Goal: Task Accomplishment & Management: Use online tool/utility

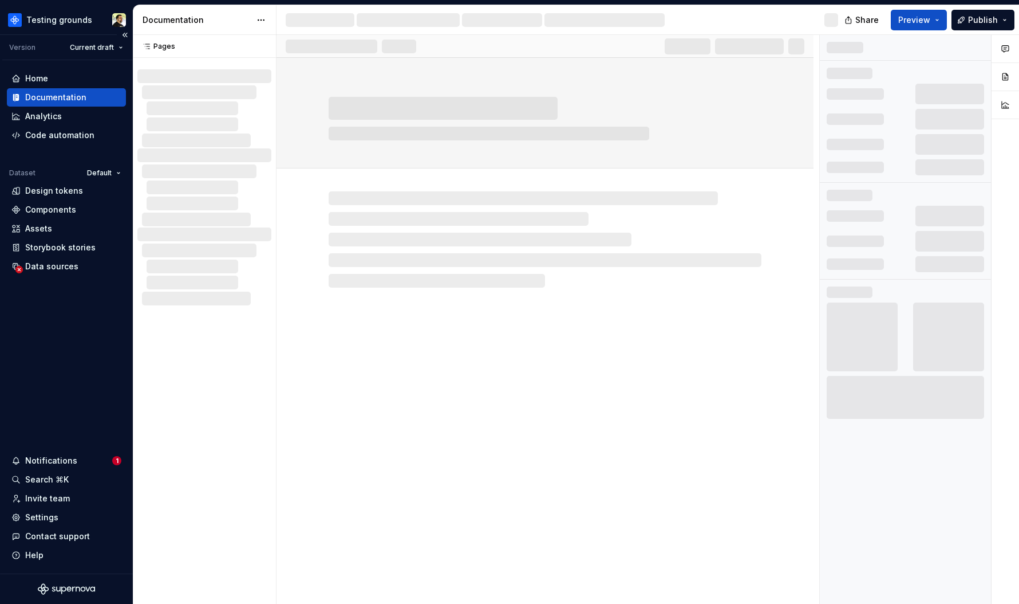
click at [98, 330] on div "Home Documentation Analytics Code automation Dataset Default Design tokens Comp…" at bounding box center [66, 316] width 133 height 513
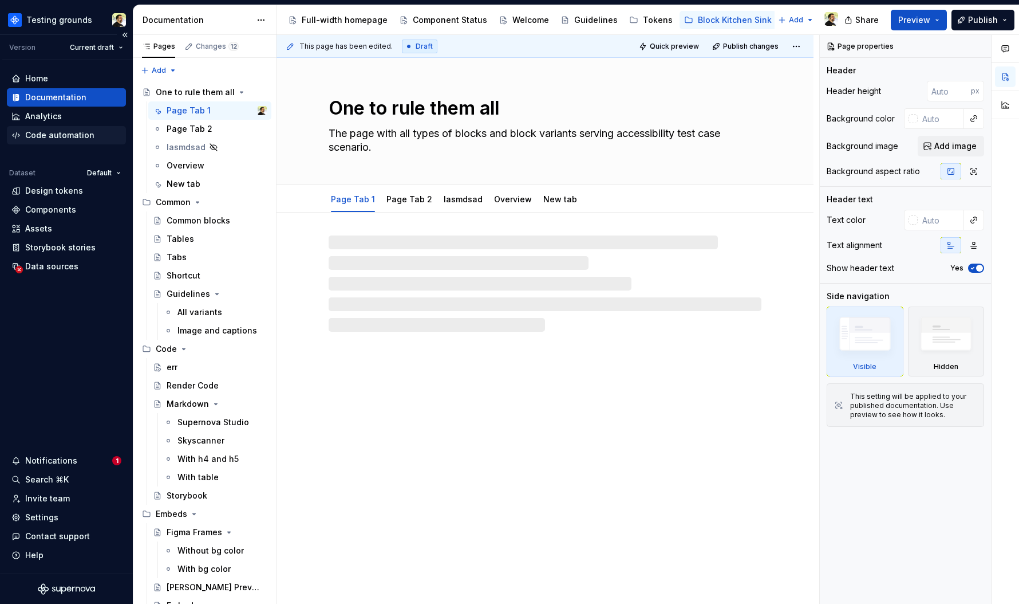
type textarea "*"
click at [70, 132] on div "Code automation" at bounding box center [59, 134] width 69 height 11
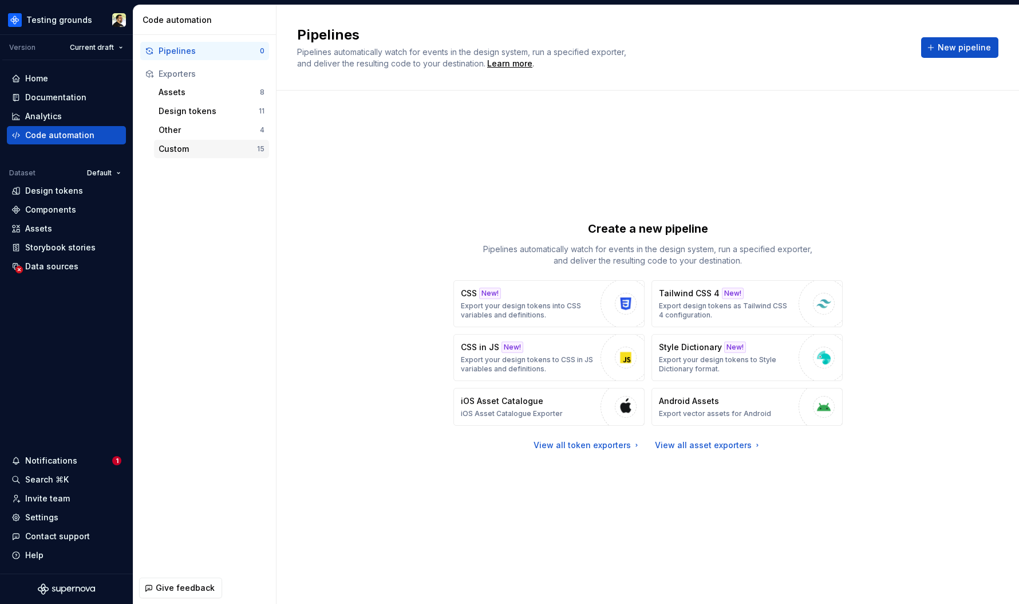
click at [219, 152] on div "Custom" at bounding box center [208, 148] width 98 height 11
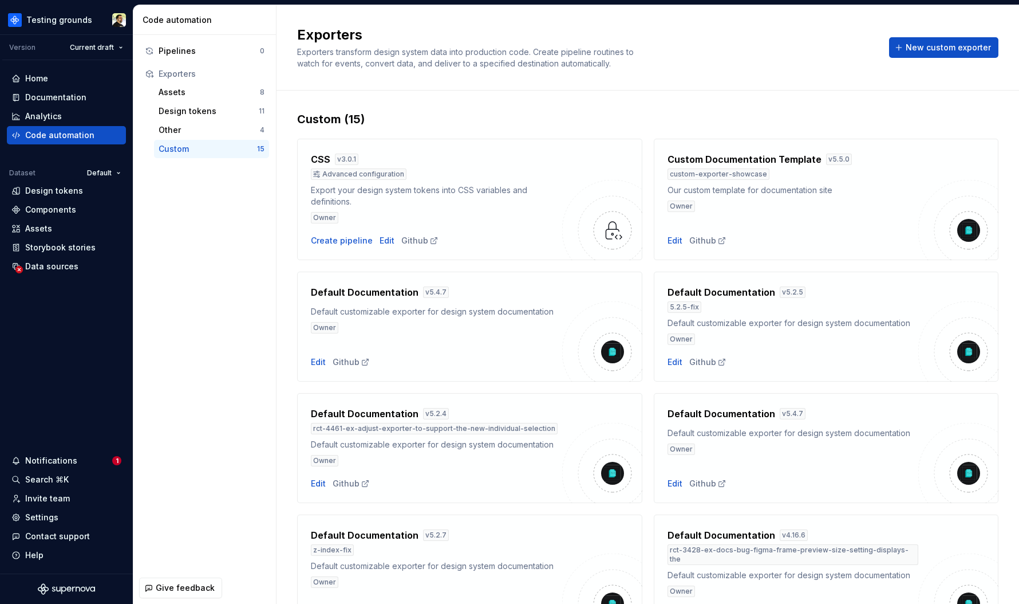
click at [503, 294] on div "Default Documentation v 5.4.7" at bounding box center [436, 292] width 251 height 14
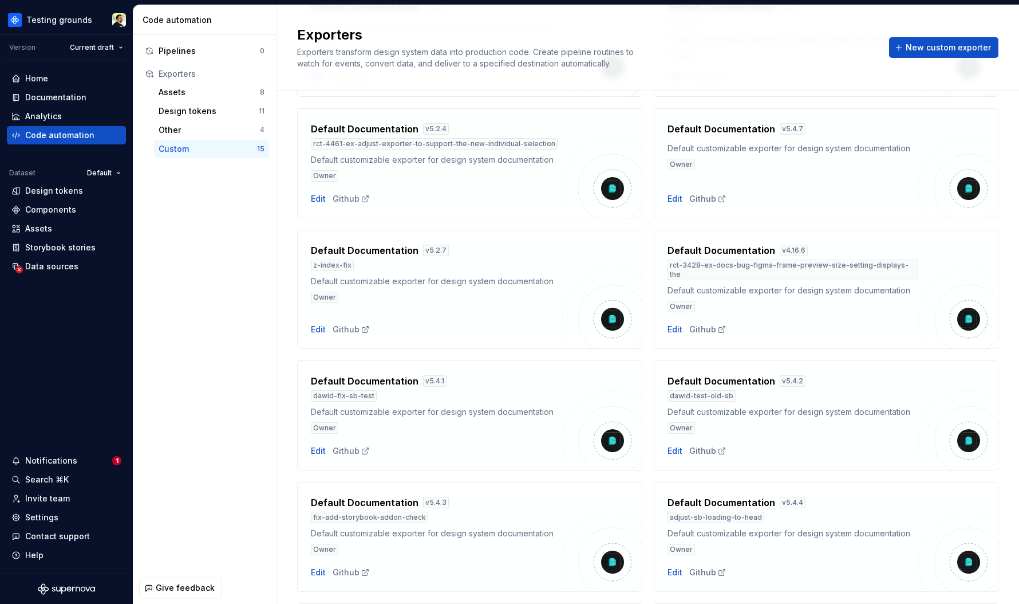
scroll to position [282, 0]
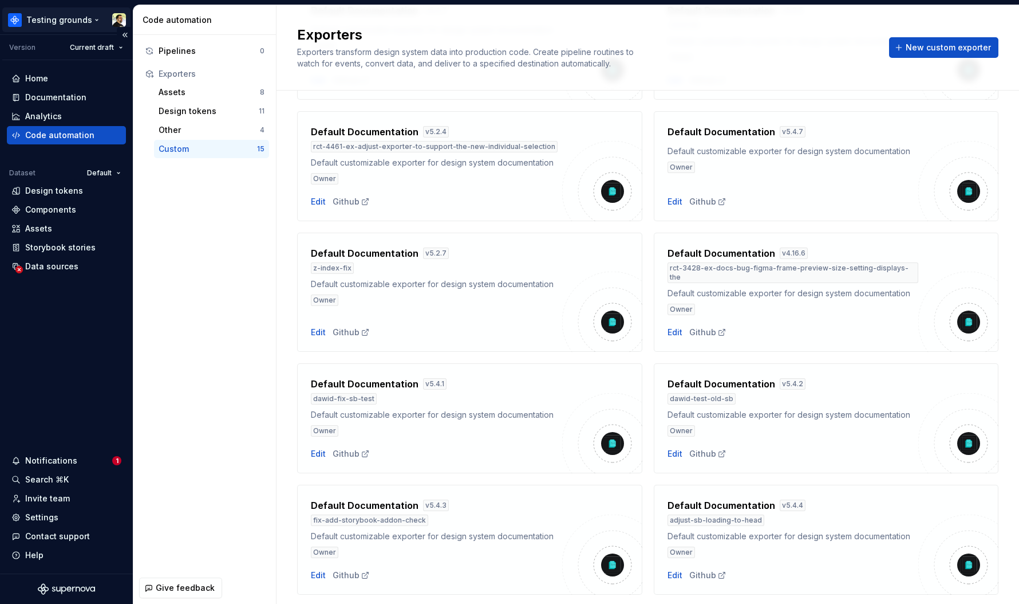
click at [57, 10] on html "Testing grounds Version Current draft Home Documentation Analytics Code automat…" at bounding box center [509, 302] width 1019 height 604
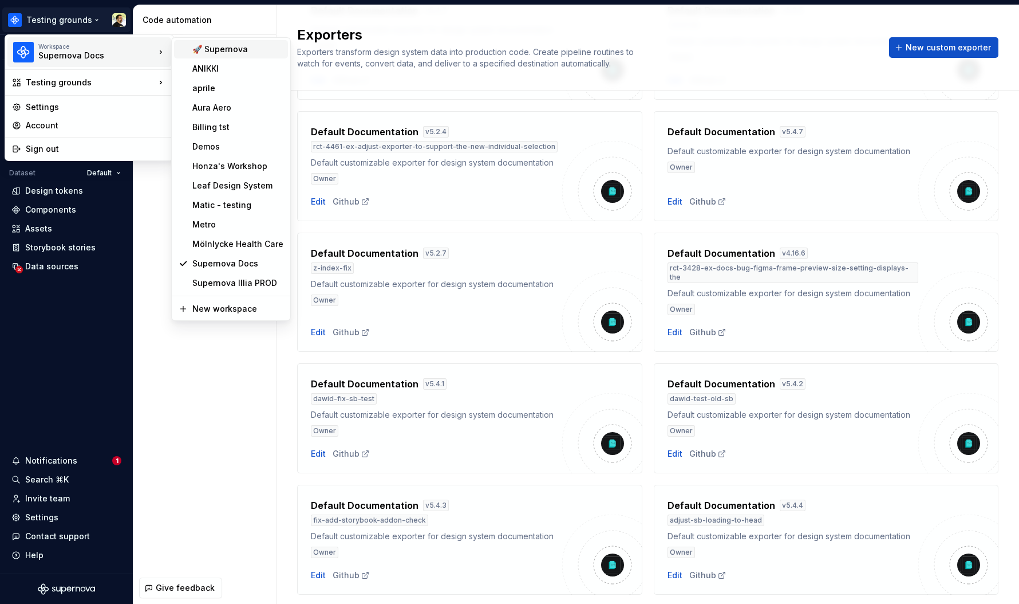
click at [238, 53] on div "🚀 Supernova" at bounding box center [237, 49] width 91 height 11
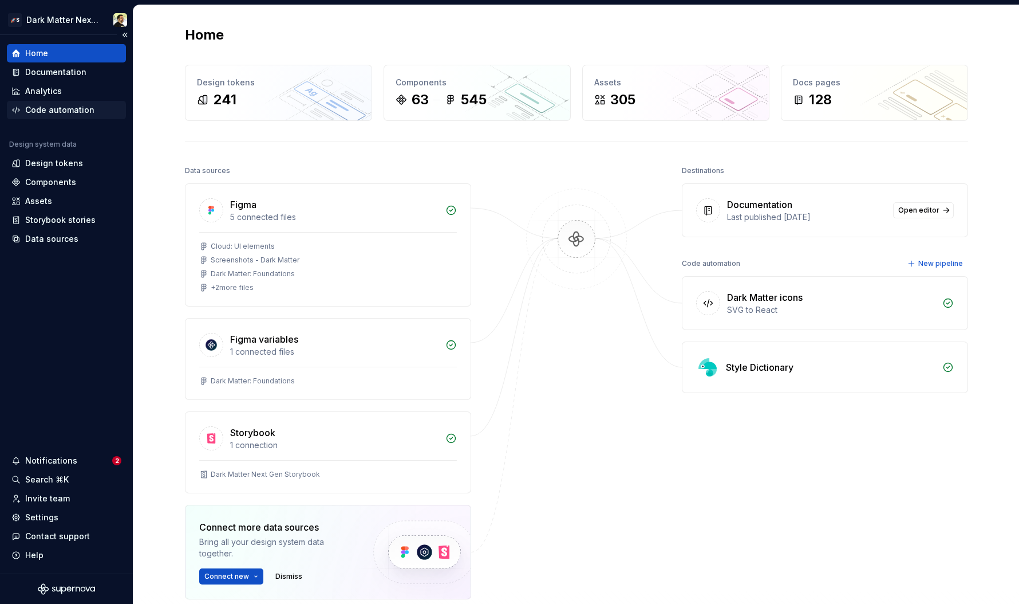
click at [70, 106] on div "Code automation" at bounding box center [59, 109] width 69 height 11
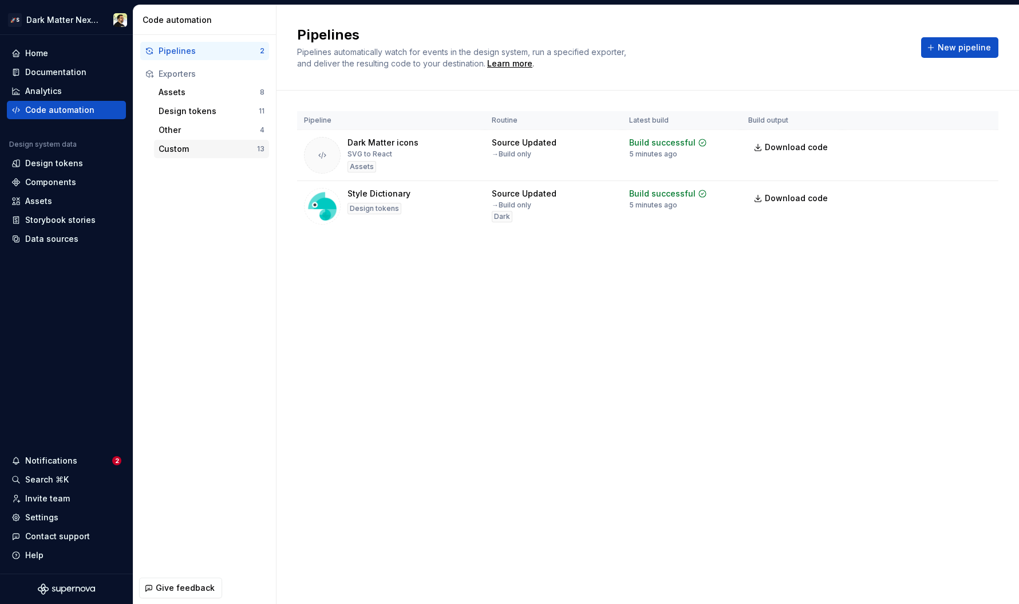
click at [229, 145] on div "Custom" at bounding box center [208, 148] width 98 height 11
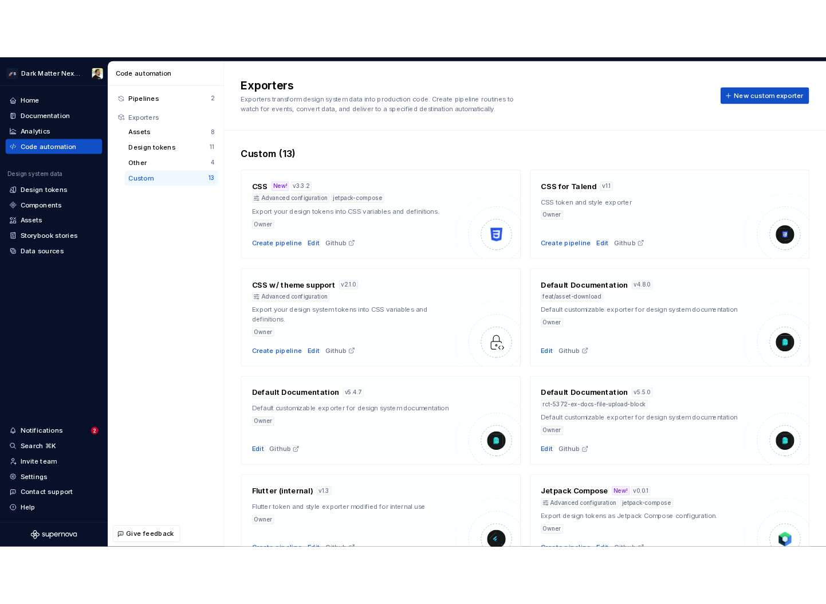
scroll to position [417, 0]
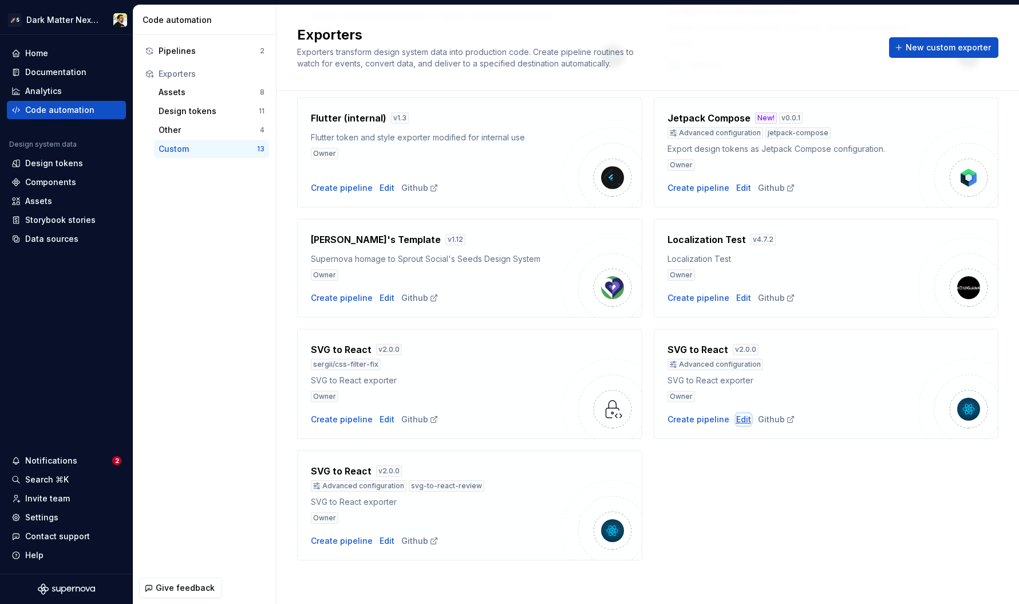
click at [736, 418] on div "Edit" at bounding box center [743, 418] width 15 height 11
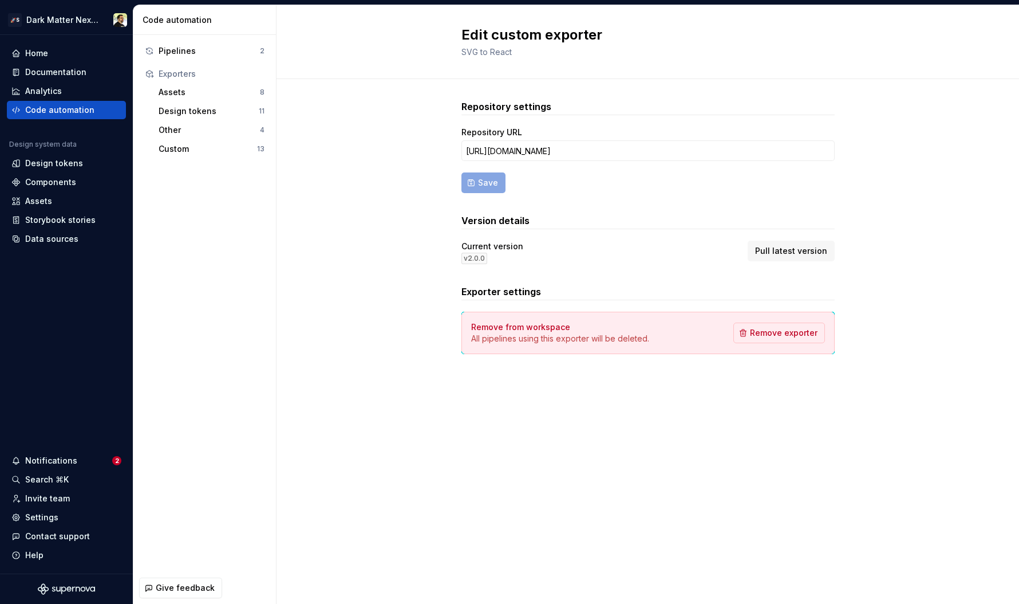
drag, startPoint x: 781, startPoint y: 257, endPoint x: 713, endPoint y: 282, distance: 72.1
click at [713, 282] on div "Repository settings Repository URL [URL][DOMAIN_NAME] Save Version details Curr…" at bounding box center [648, 227] width 373 height 254
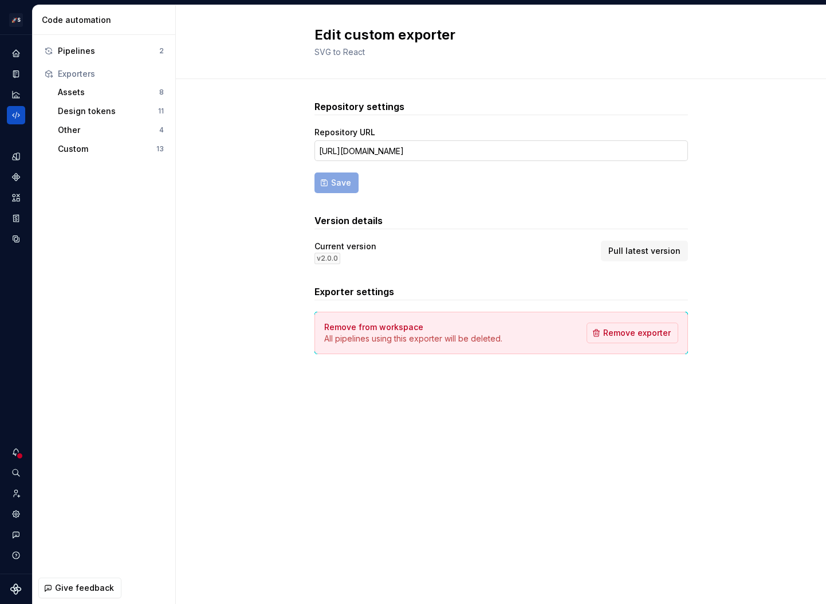
click at [451, 159] on input "[URL][DOMAIN_NAME]" at bounding box center [500, 150] width 373 height 21
paste input "svg-to-react-review"
click at [335, 186] on span "Save" at bounding box center [341, 182] width 20 height 11
type input "[URL][DOMAIN_NAME]"
click at [83, 140] on div "Custom 13" at bounding box center [110, 149] width 115 height 18
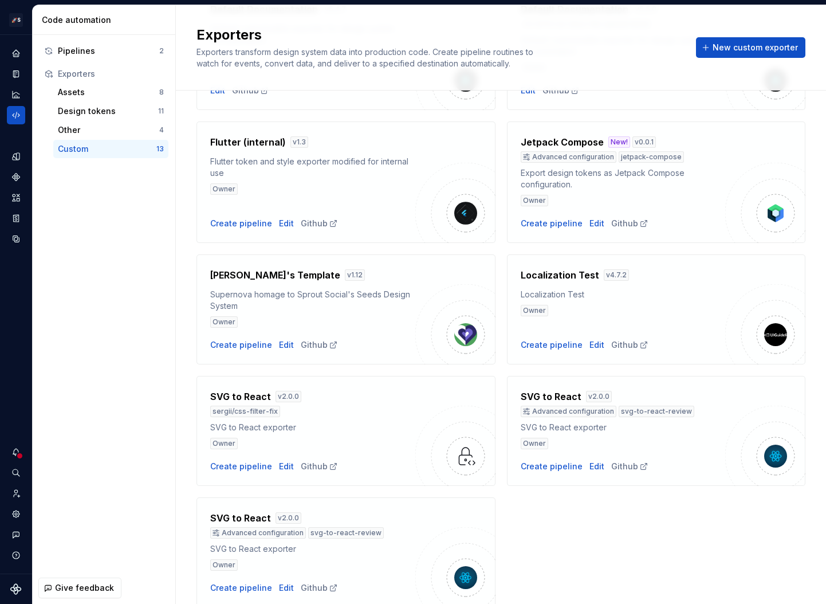
scroll to position [463, 0]
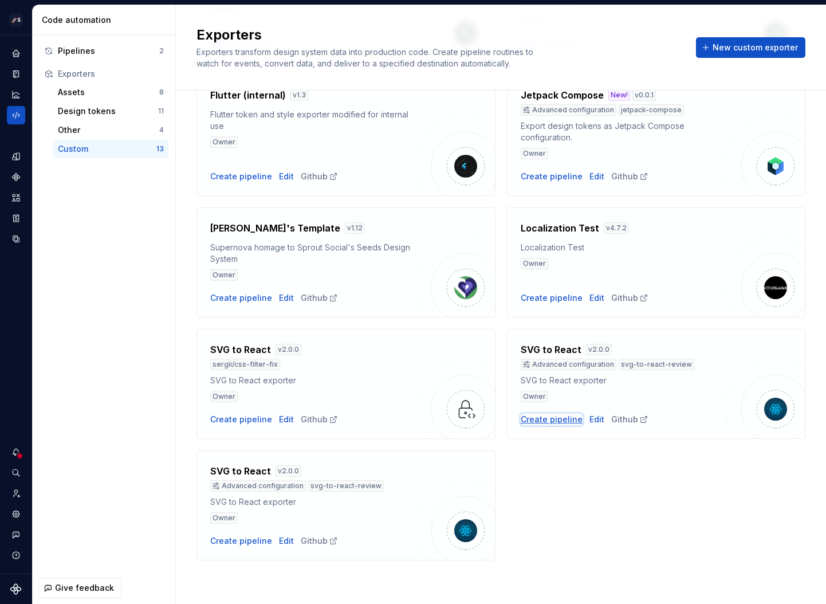
click at [541, 422] on div "Create pipeline" at bounding box center [551, 418] width 62 height 11
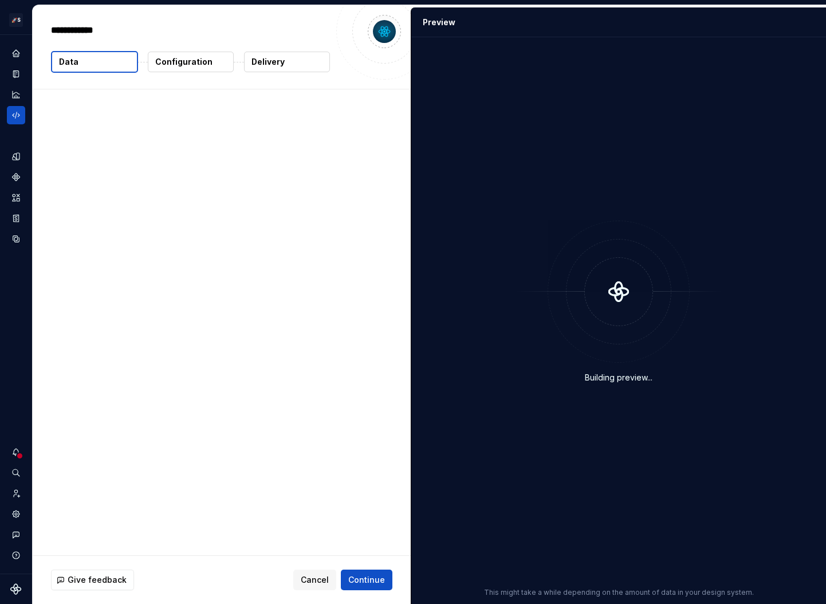
type textarea "*"
click at [168, 64] on p "Configuration" at bounding box center [183, 61] width 57 height 11
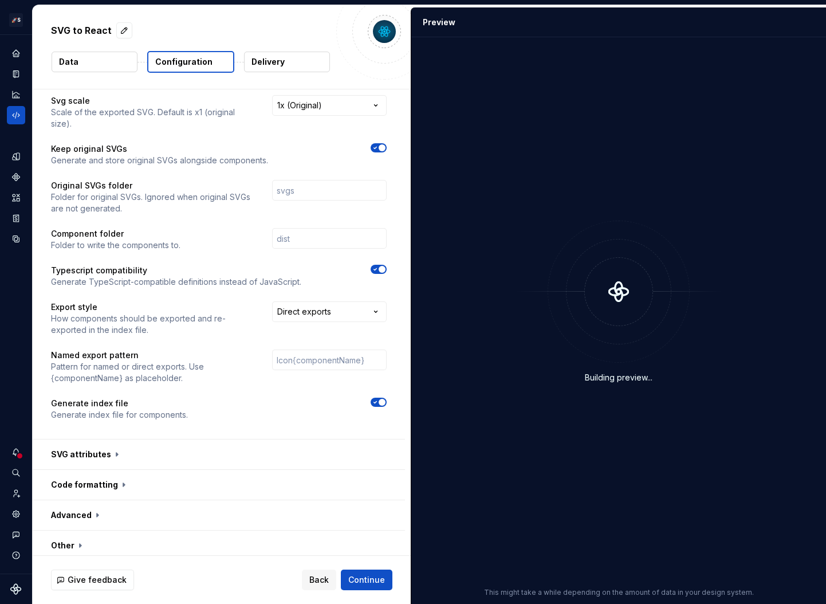
scroll to position [34, 0]
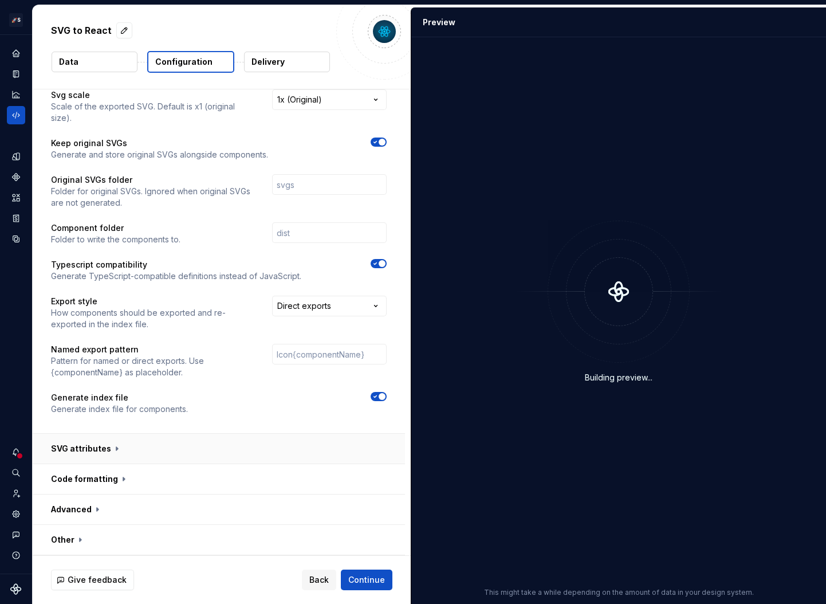
click at [138, 446] on button "button" at bounding box center [219, 448] width 372 height 30
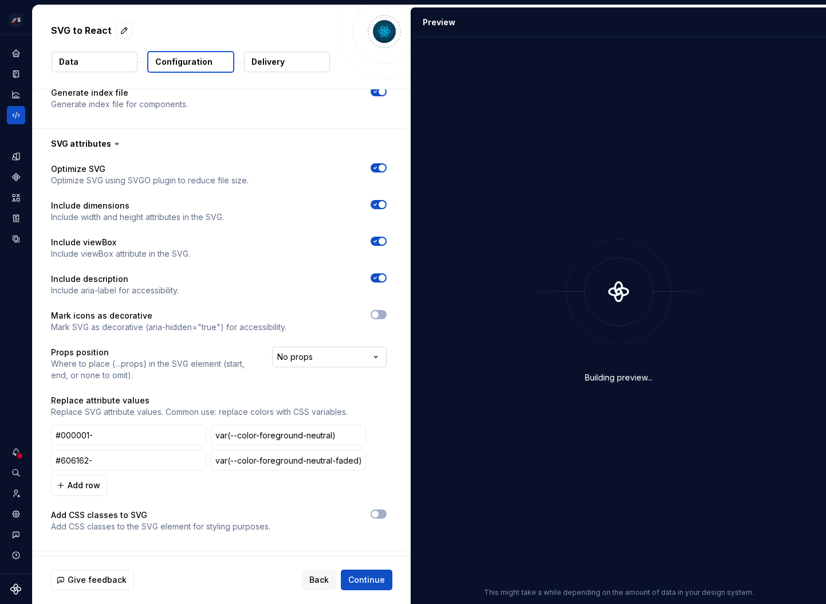
scroll to position [342, 0]
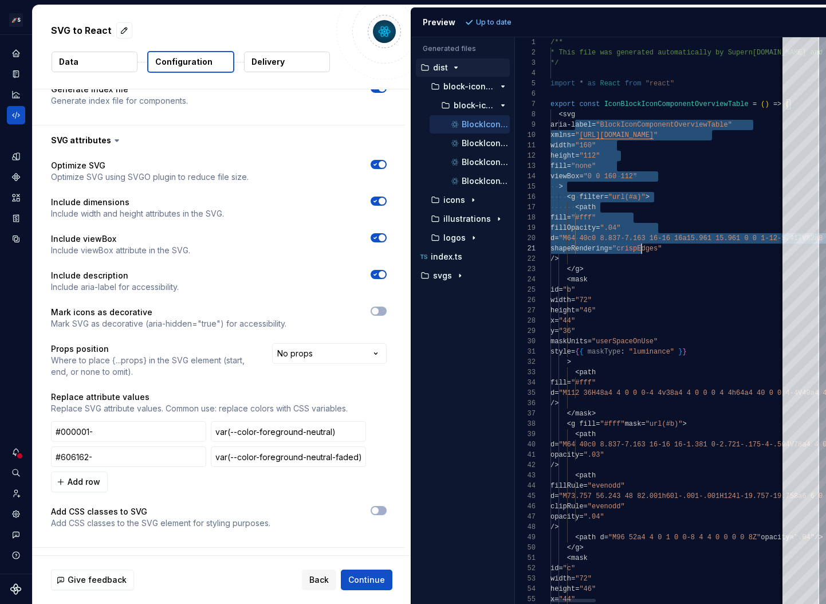
drag, startPoint x: 575, startPoint y: 123, endPoint x: 666, endPoint y: 291, distance: 191.1
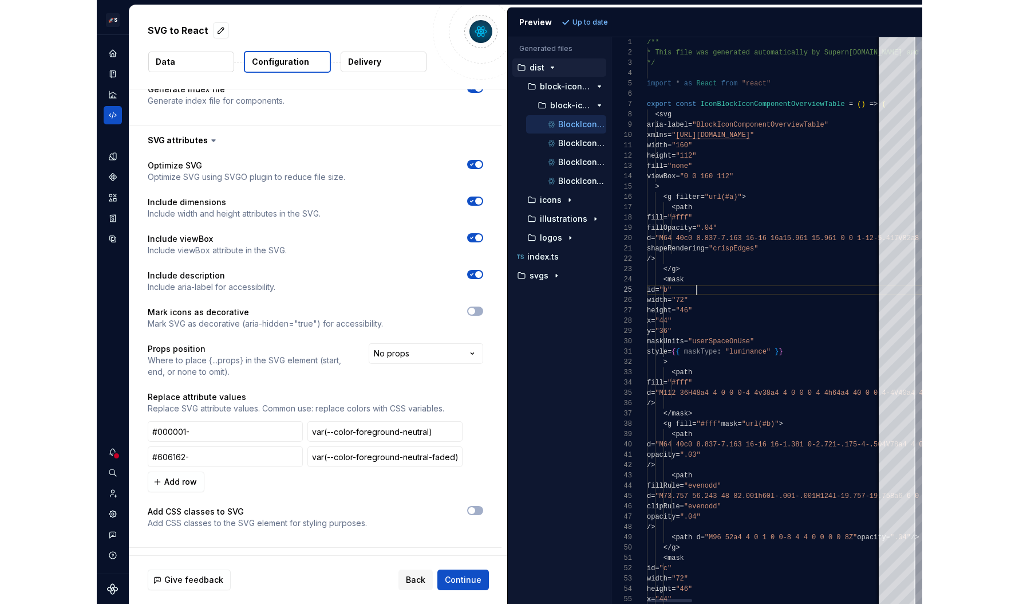
scroll to position [41, 50]
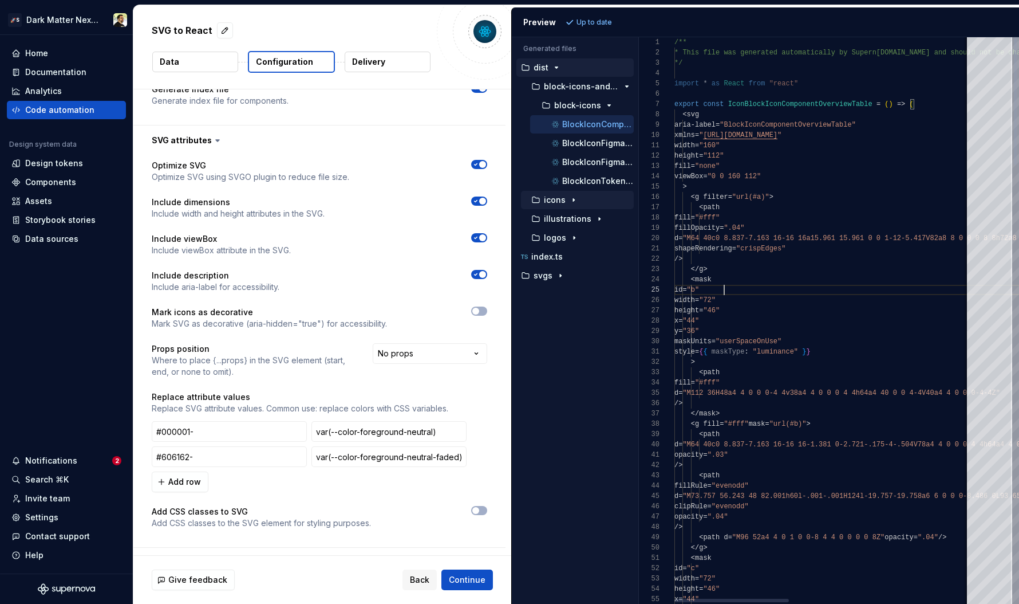
click at [576, 198] on icon "button" at bounding box center [573, 199] width 9 height 9
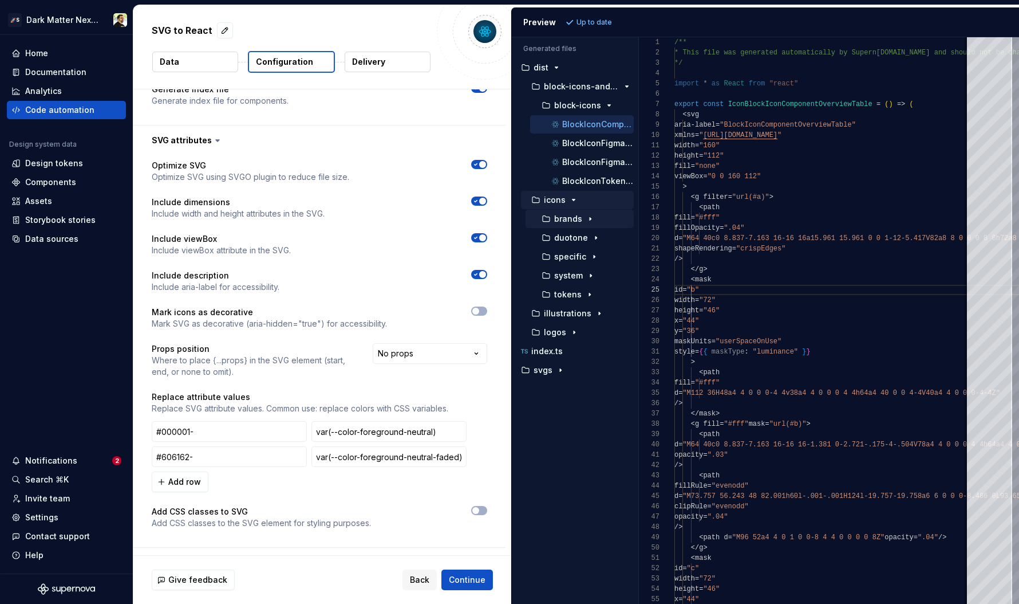
click at [575, 218] on p "brands" at bounding box center [568, 218] width 28 height 9
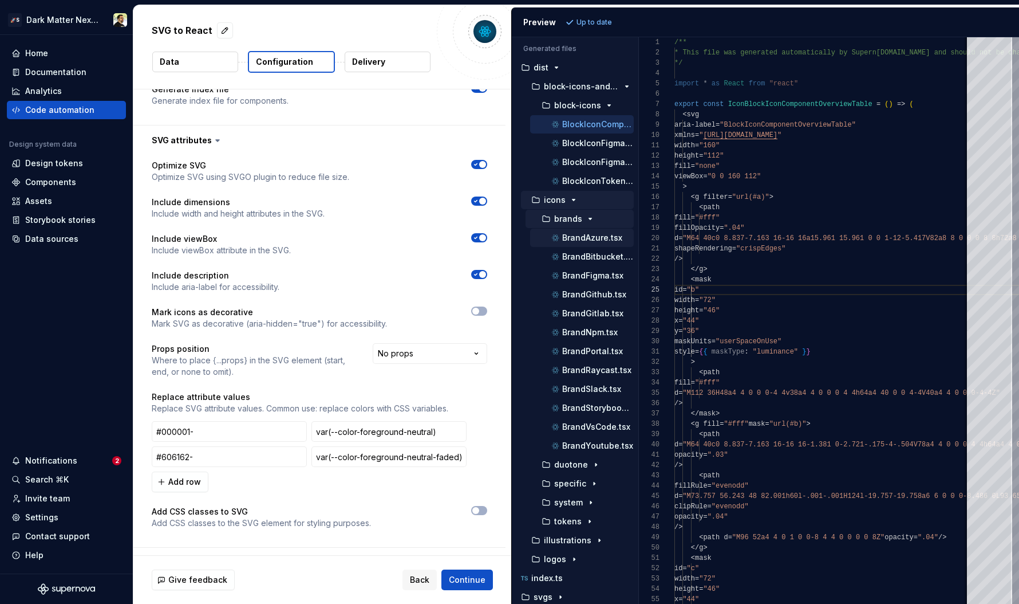
click at [583, 238] on p "BrandAzure.tsx" at bounding box center [592, 237] width 60 height 9
click at [585, 262] on button "BrandBitbucket.tsx" at bounding box center [582, 256] width 104 height 13
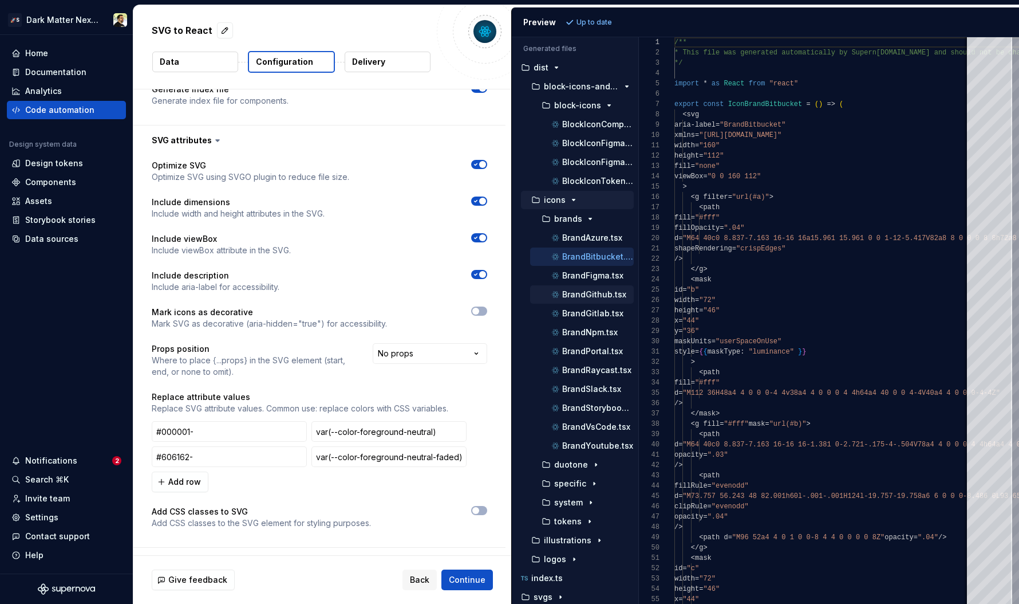
click at [585, 287] on div "BrandGithub.tsx" at bounding box center [582, 294] width 104 height 18
click at [585, 314] on p "BrandGitlab.tsx" at bounding box center [592, 313] width 61 height 9
click at [586, 289] on div "BrandGithub.tsx" at bounding box center [592, 294] width 84 height 11
click at [587, 278] on p "BrandFigma.tsx" at bounding box center [592, 275] width 61 height 9
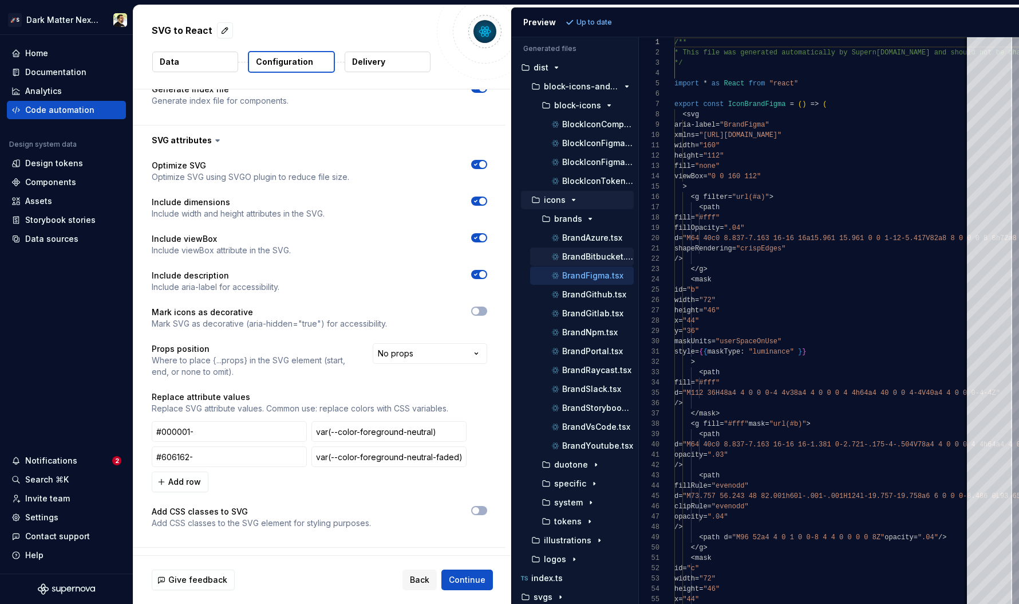
click at [588, 263] on div "BrandBitbucket.tsx" at bounding box center [582, 256] width 104 height 18
click at [594, 254] on p "BrandBitbucket.tsx" at bounding box center [598, 256] width 72 height 9
click at [600, 240] on p "BrandAzure.tsx" at bounding box center [592, 237] width 60 height 9
click at [479, 164] on span "button" at bounding box center [482, 164] width 7 height 7
click at [608, 19] on span "Refresh preview" at bounding box center [605, 22] width 57 height 9
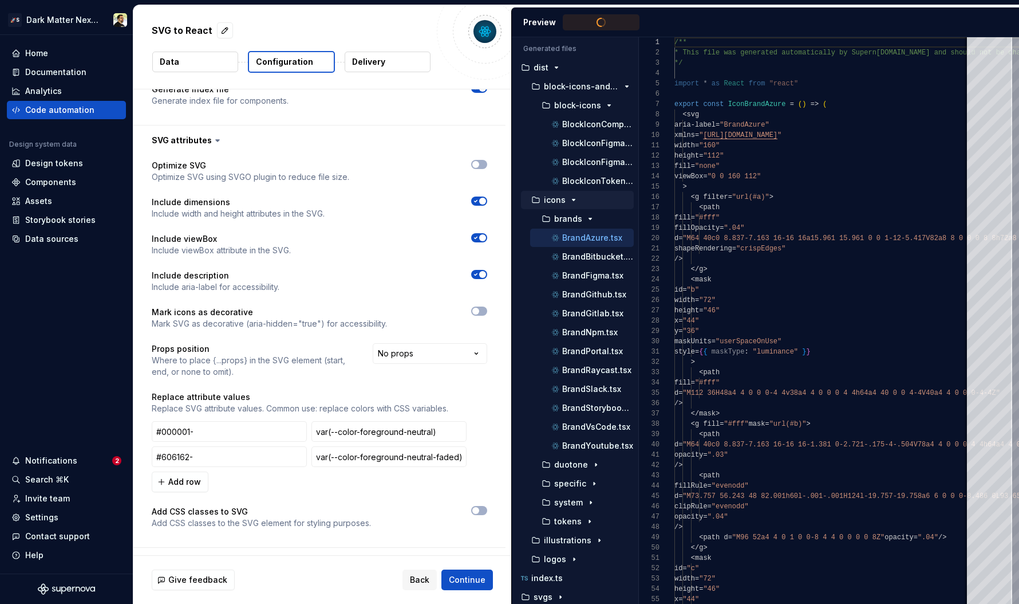
click at [302, 350] on p "Props position" at bounding box center [252, 348] width 200 height 11
click at [440, 353] on html "**********" at bounding box center [509, 302] width 1019 height 604
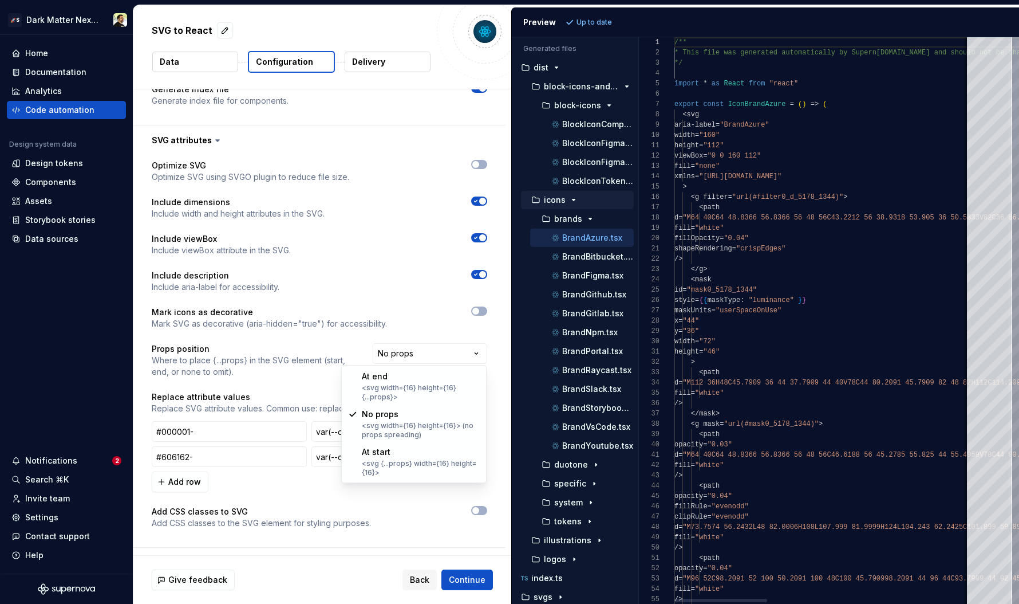
scroll to position [103, 0]
click at [762, 139] on html "**********" at bounding box center [509, 302] width 1019 height 604
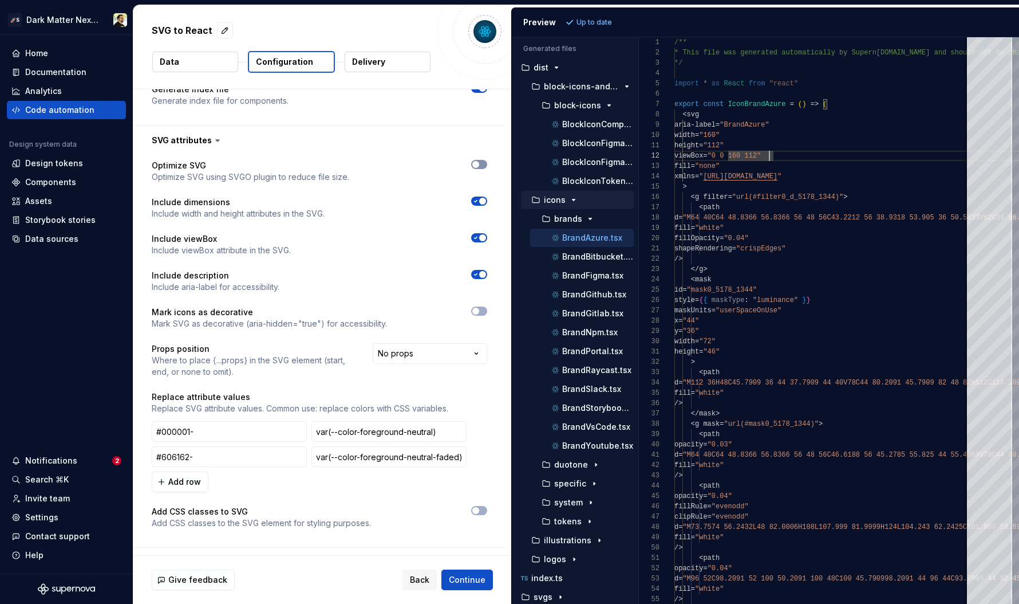
click at [482, 165] on button "button" at bounding box center [479, 164] width 16 height 9
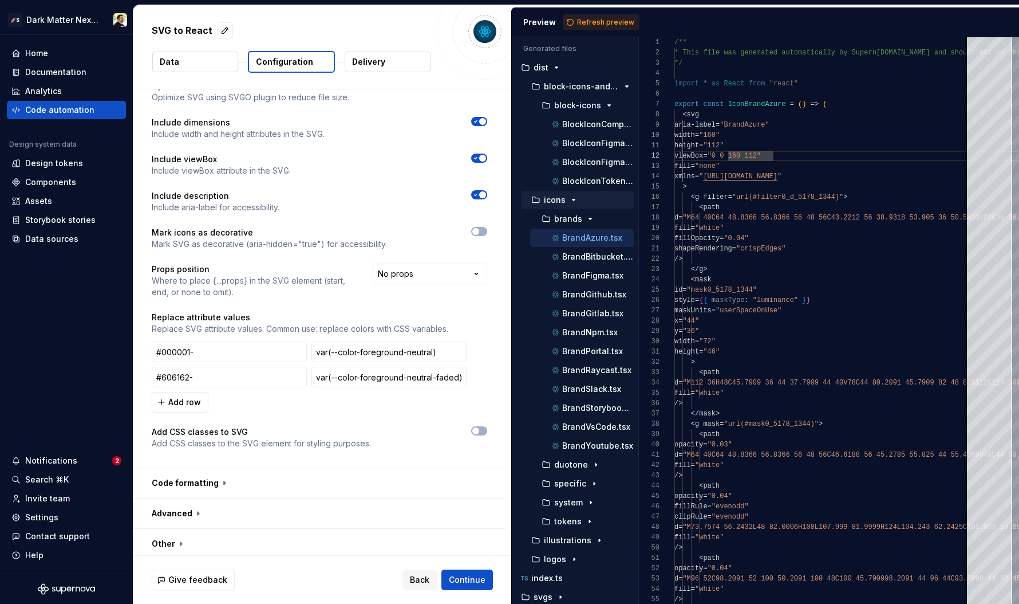
scroll to position [426, 0]
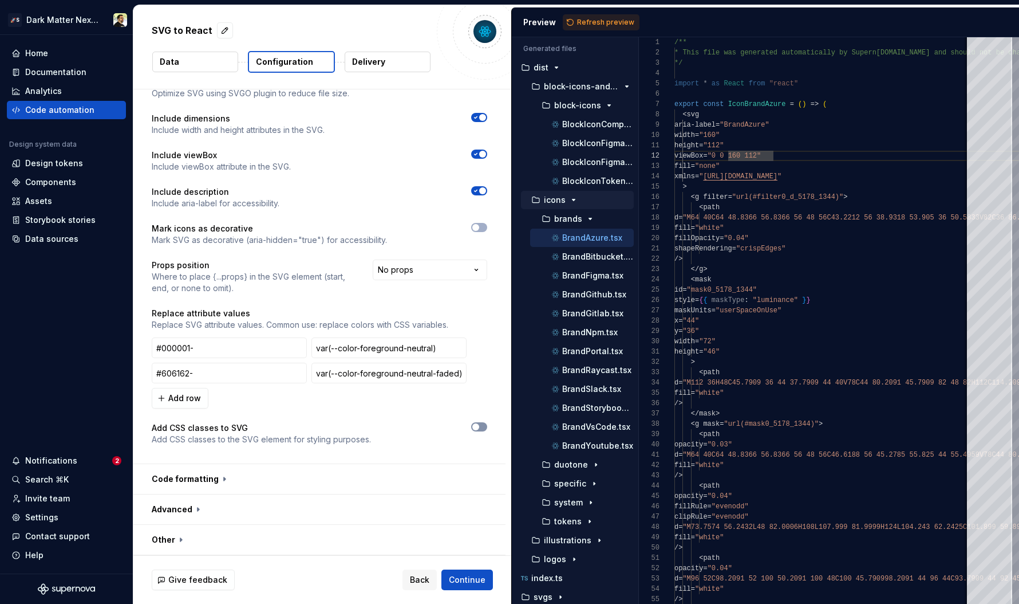
click at [476, 423] on button "button" at bounding box center [479, 426] width 16 height 9
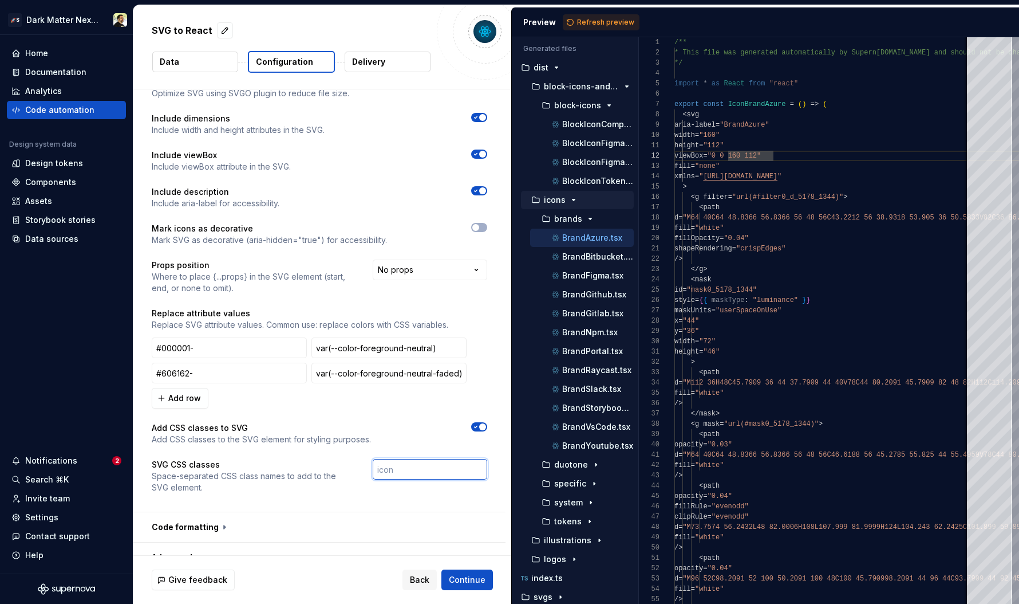
click at [428, 471] on input "text" at bounding box center [430, 469] width 115 height 21
click at [479, 428] on span "button" at bounding box center [482, 426] width 7 height 7
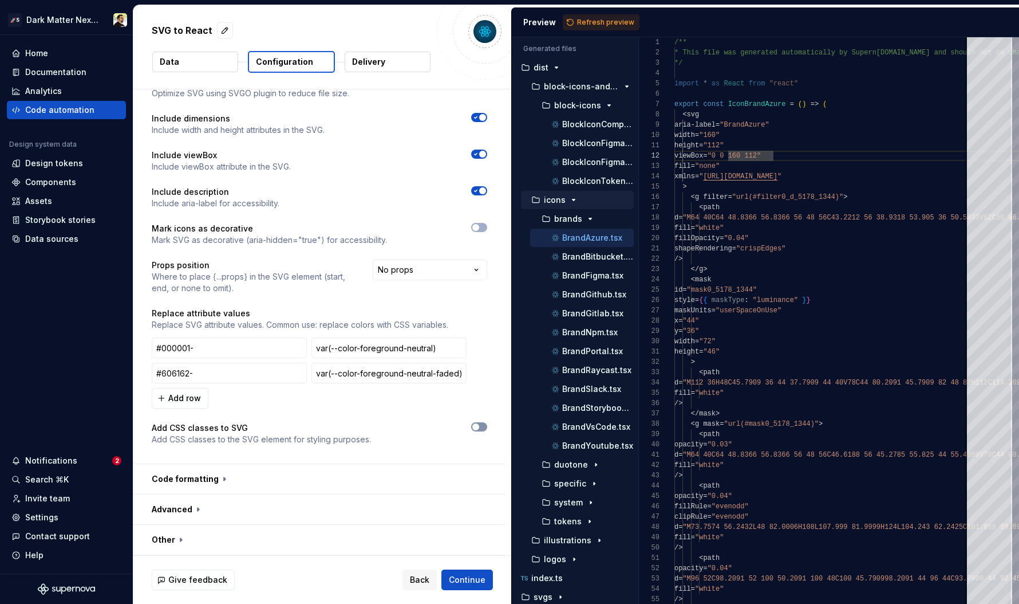
click at [479, 428] on icon "button" at bounding box center [475, 426] width 9 height 7
click at [479, 428] on span "button" at bounding box center [482, 426] width 7 height 7
click at [593, 282] on div "BrandFigma.tsx" at bounding box center [582, 275] width 104 height 18
click at [586, 323] on div "BrandNpm.tsx" at bounding box center [582, 332] width 104 height 18
click at [586, 352] on p "BrandPortal.tsx" at bounding box center [592, 350] width 61 height 9
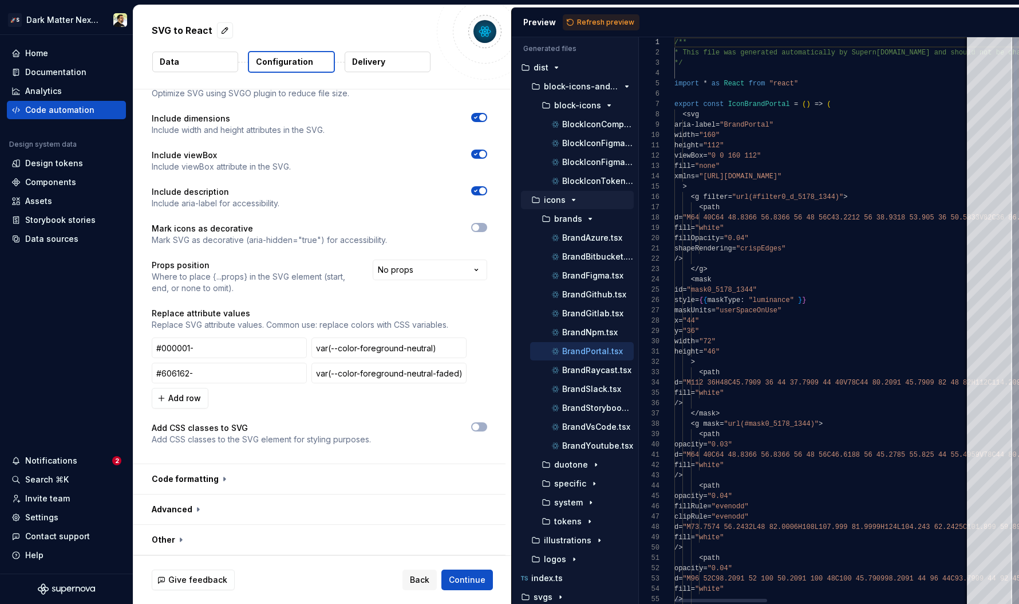
scroll to position [103, 0]
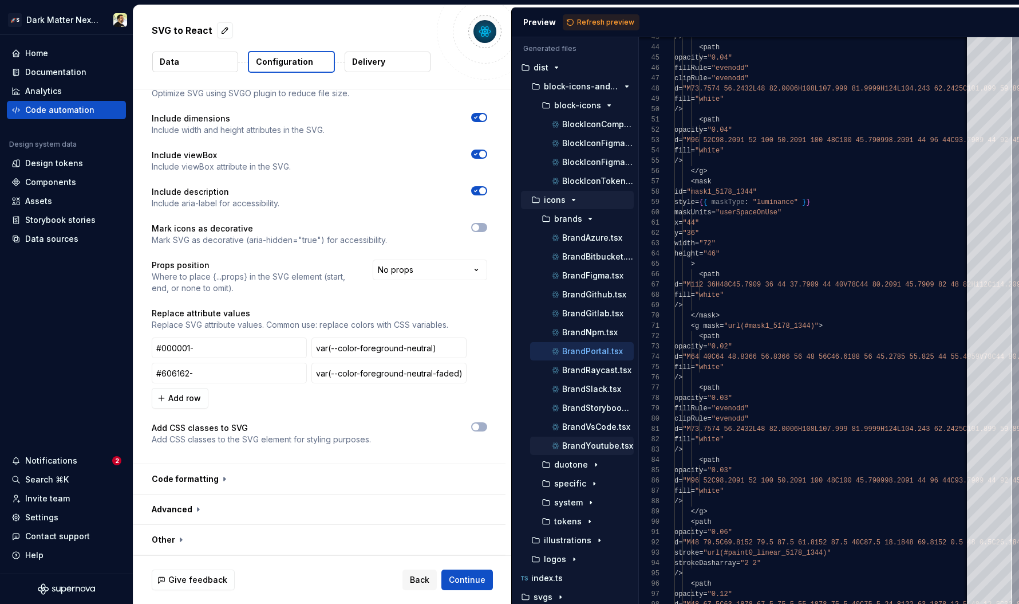
click at [581, 453] on div "BrandYoutube.tsx" at bounding box center [582, 445] width 104 height 18
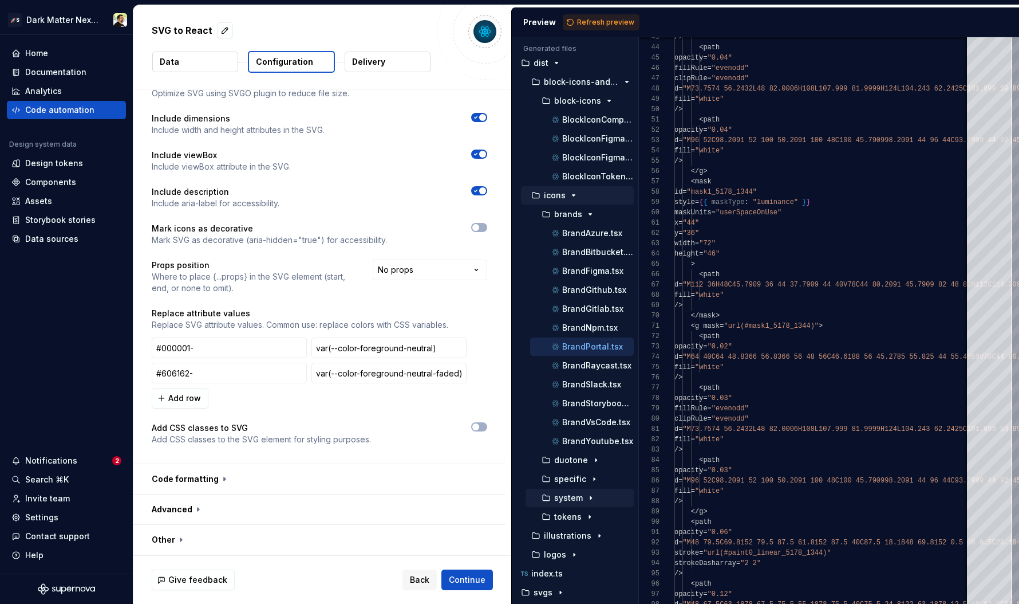
click at [576, 500] on p "system" at bounding box center [568, 497] width 29 height 9
click at [576, 519] on p "Account.tsx" at bounding box center [585, 516] width 46 height 9
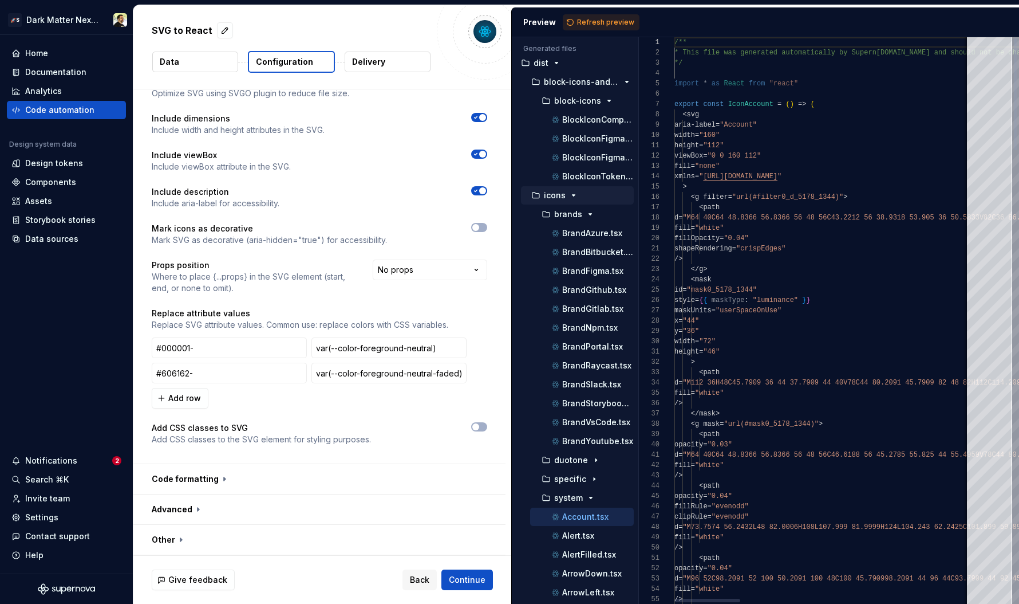
scroll to position [0, 66]
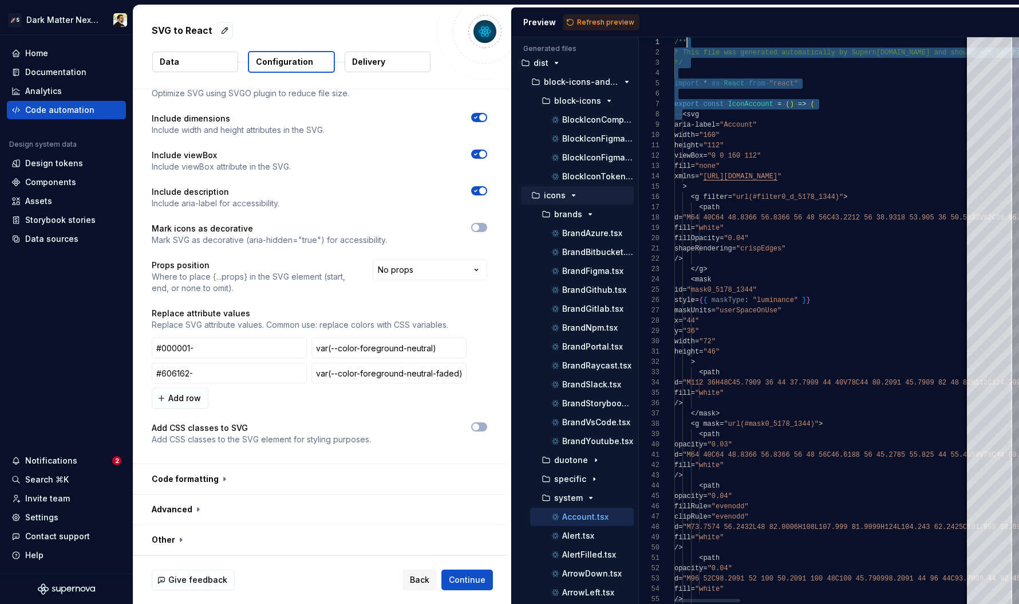
scroll to position [72, 83]
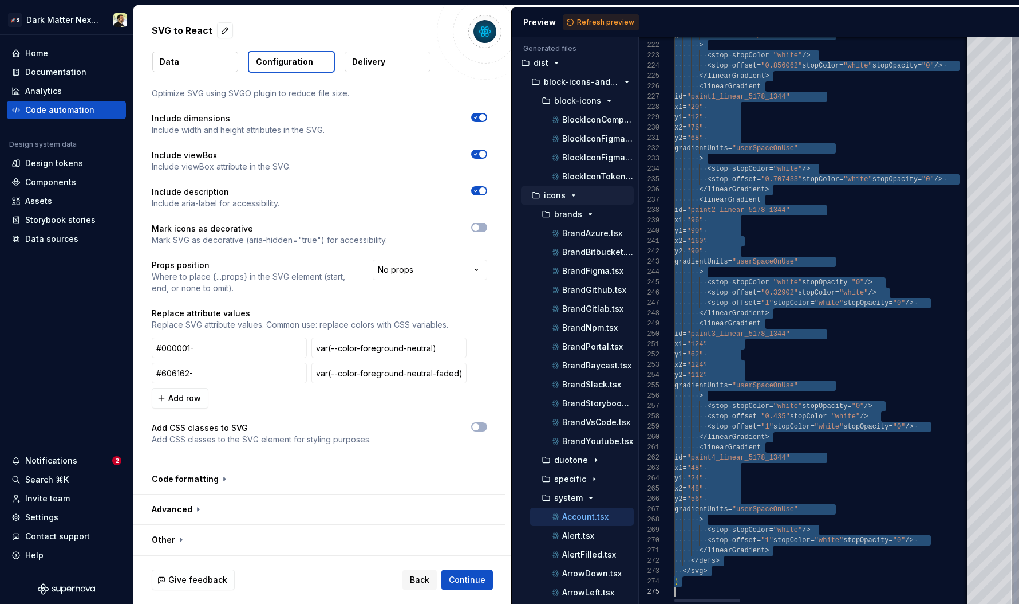
type textarea "**********"
drag, startPoint x: 681, startPoint y: 115, endPoint x: 814, endPoint y: 571, distance: 476.0
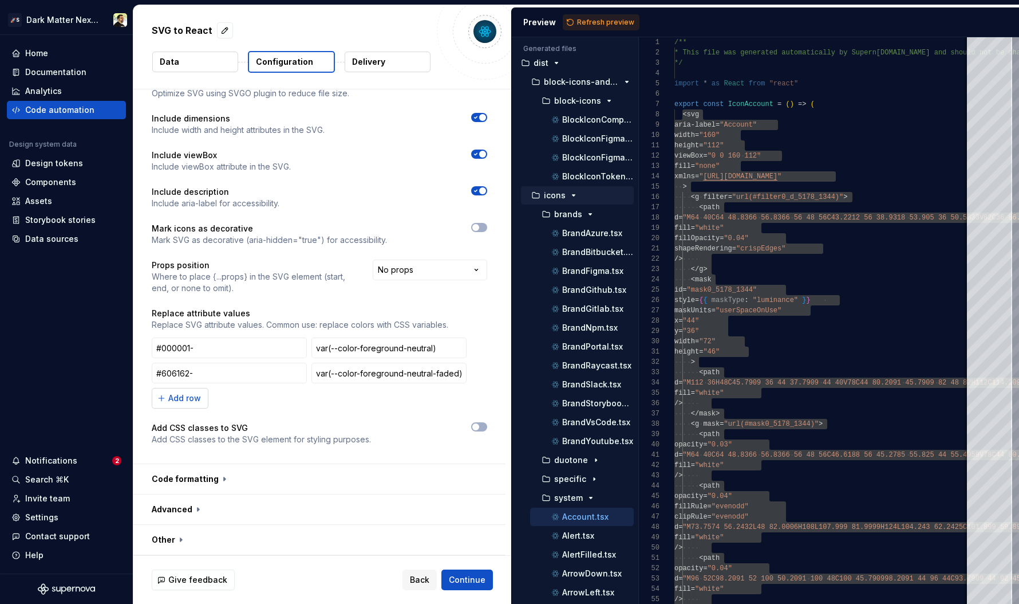
click at [180, 399] on span "Add row" at bounding box center [184, 397] width 33 height 11
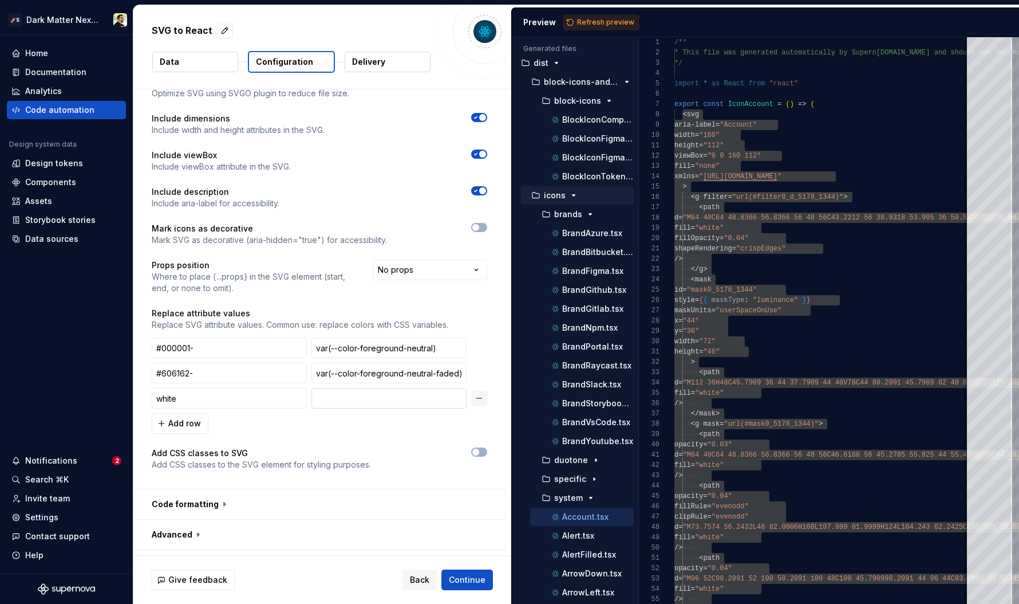
type input "white"
click at [356, 397] on input "text" at bounding box center [388, 398] width 155 height 21
type input "var(--color-white)"
click at [614, 18] on span "Refresh preview" at bounding box center [605, 22] width 57 height 9
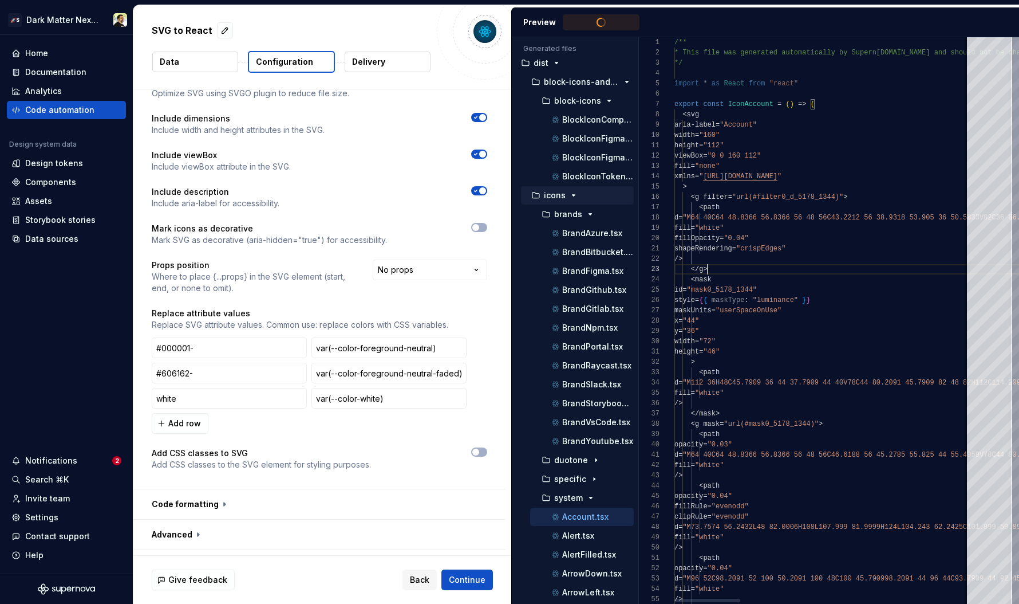
scroll to position [82, 83]
drag, startPoint x: 721, startPoint y: 229, endPoint x: 779, endPoint y: 230, distance: 57.8
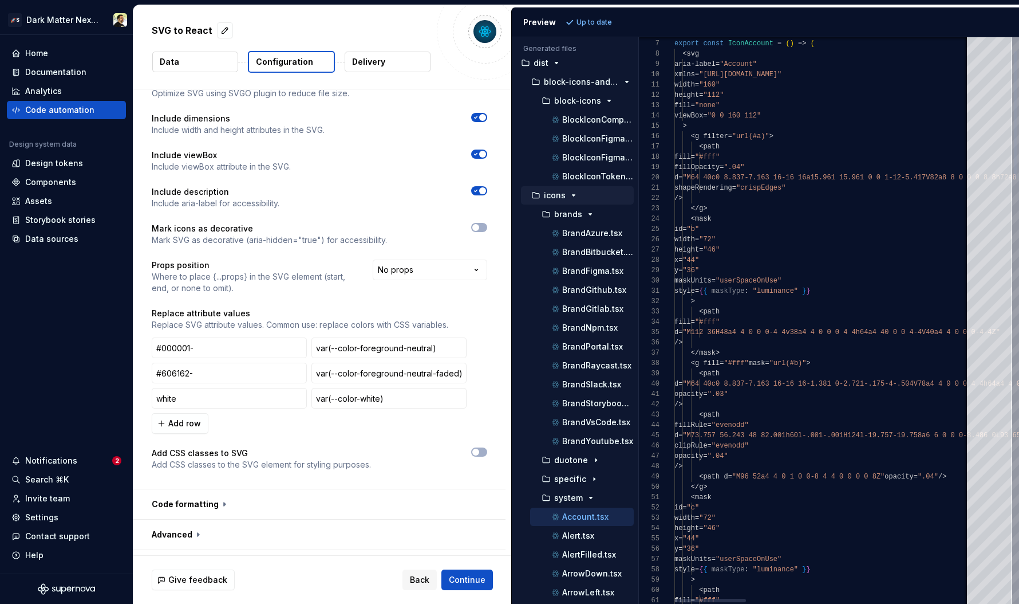
scroll to position [103, 0]
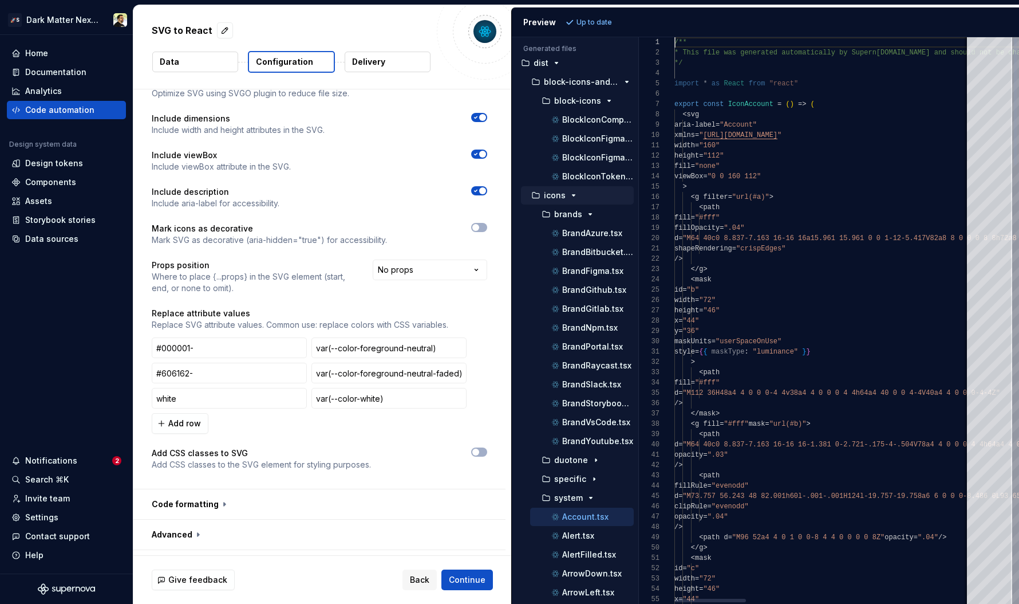
type textarea "**********"
type textarea "*****"
click at [223, 398] on input "white" at bounding box center [229, 398] width 155 height 21
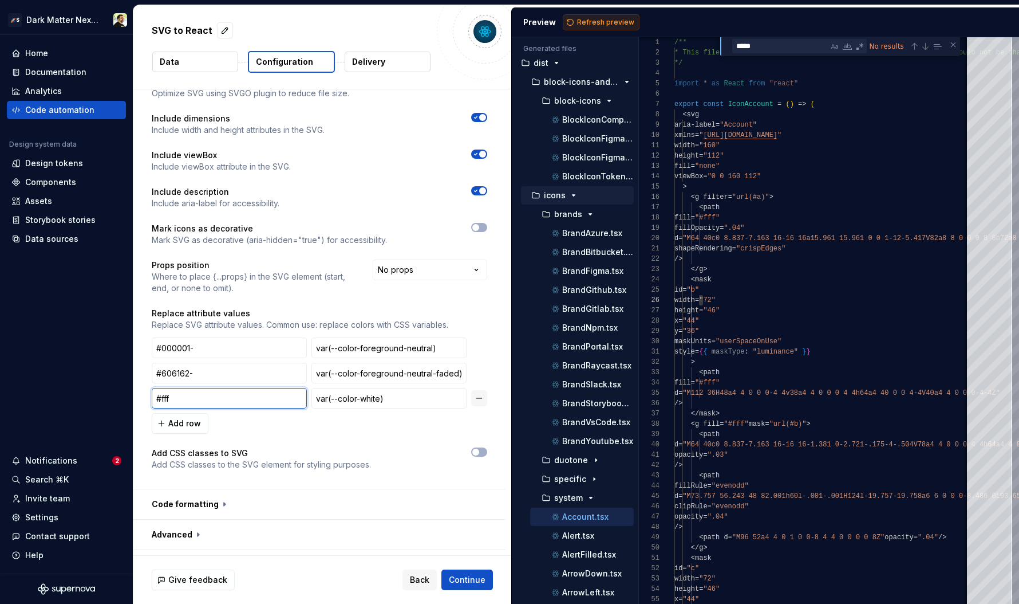
type input "#fff"
click at [605, 21] on span "Refresh preview" at bounding box center [605, 22] width 57 height 9
click at [953, 42] on div "Close (Escape)" at bounding box center [953, 44] width 9 height 9
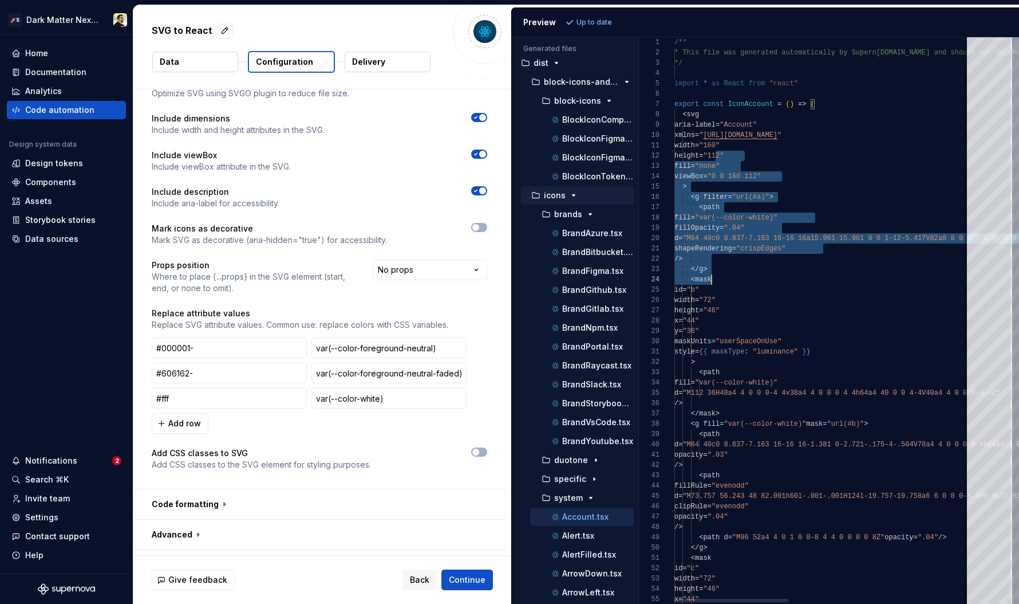
scroll to position [10, 83]
drag, startPoint x: 747, startPoint y: 280, endPoint x: 755, endPoint y: 355, distance: 75.4
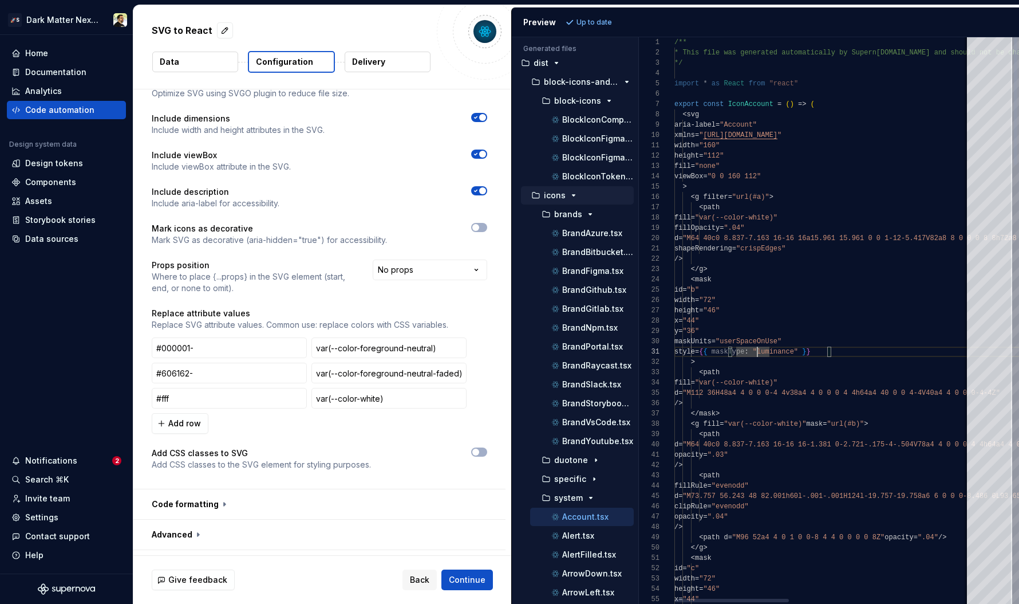
scroll to position [82, 50]
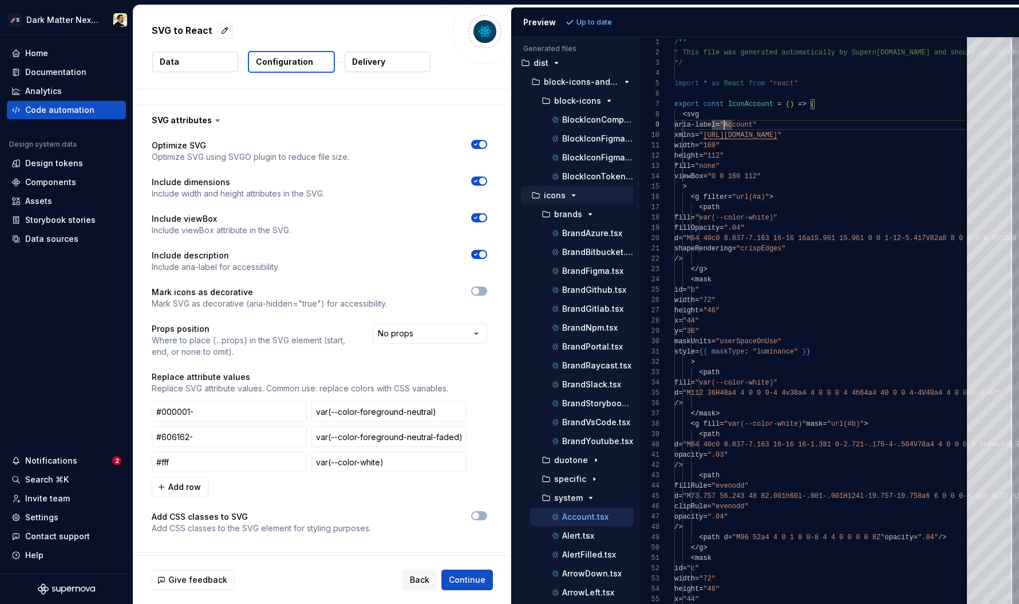
scroll to position [451, 0]
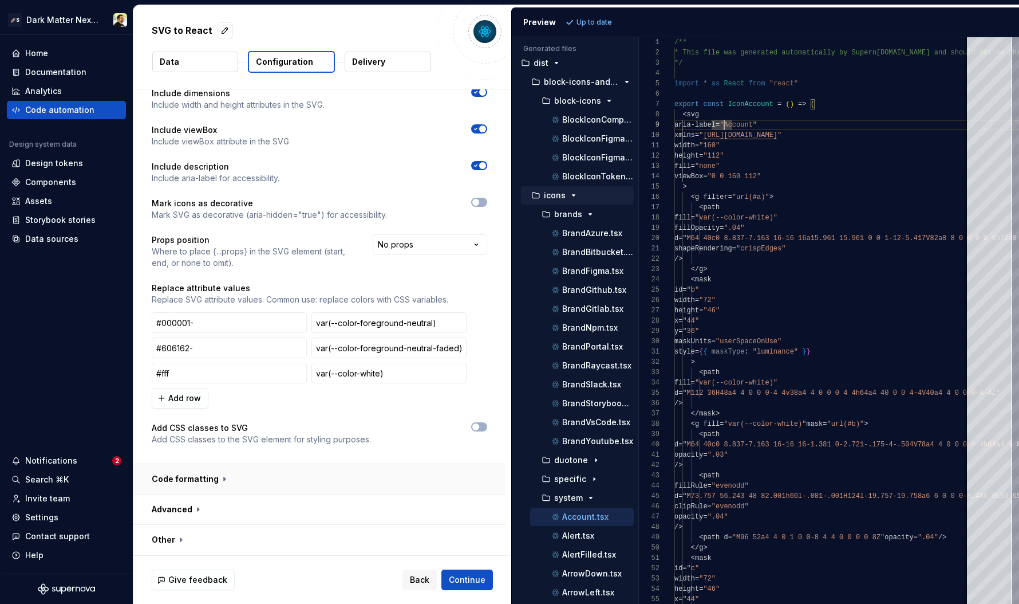
click at [270, 475] on button "button" at bounding box center [319, 479] width 372 height 30
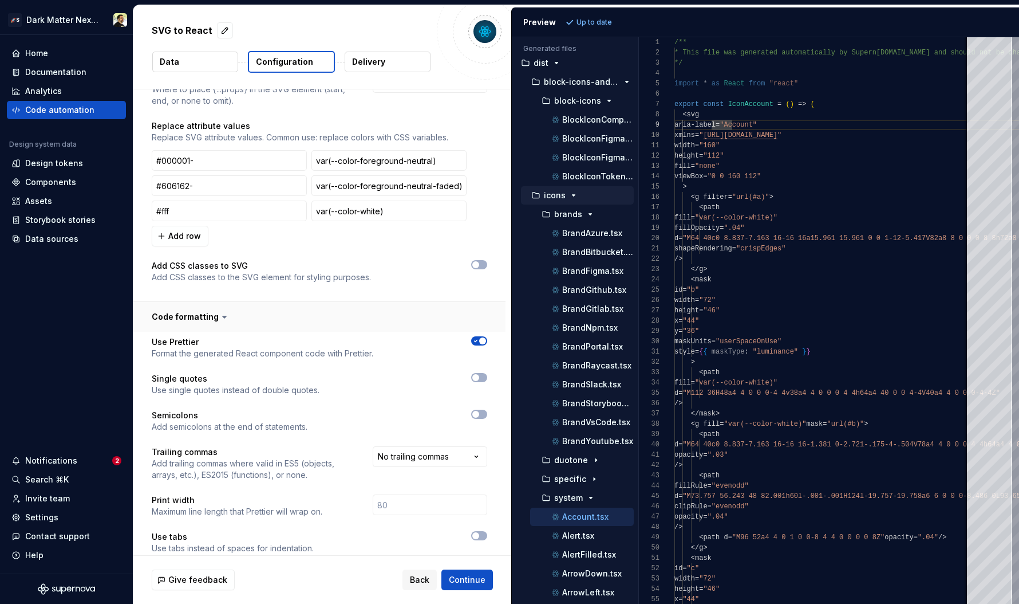
scroll to position [634, 0]
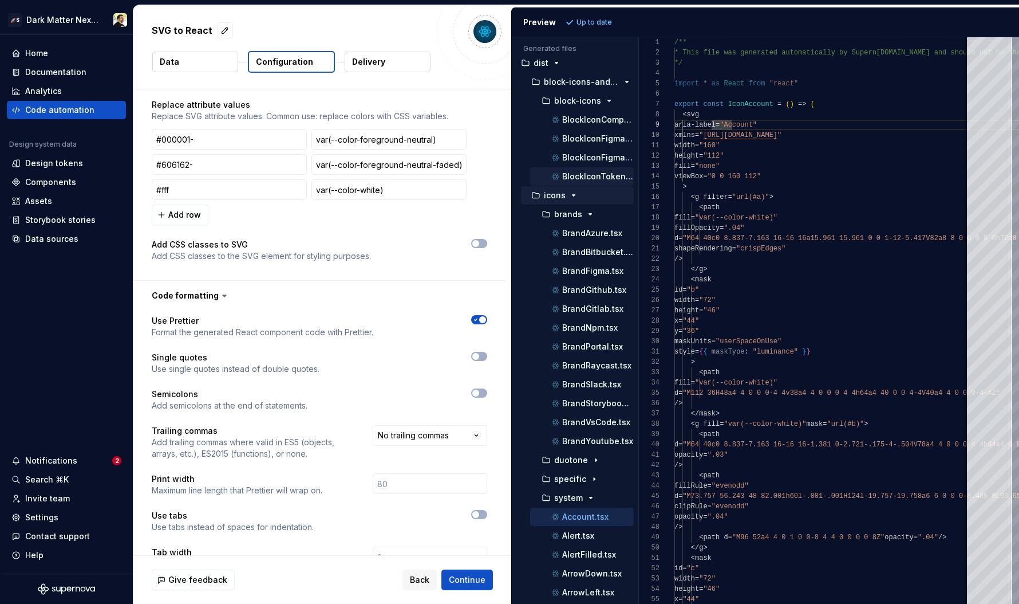
click at [582, 173] on p "BlockIconTokenAccessibilityGrid.tsx" at bounding box center [598, 176] width 72 height 9
type textarea "**********"
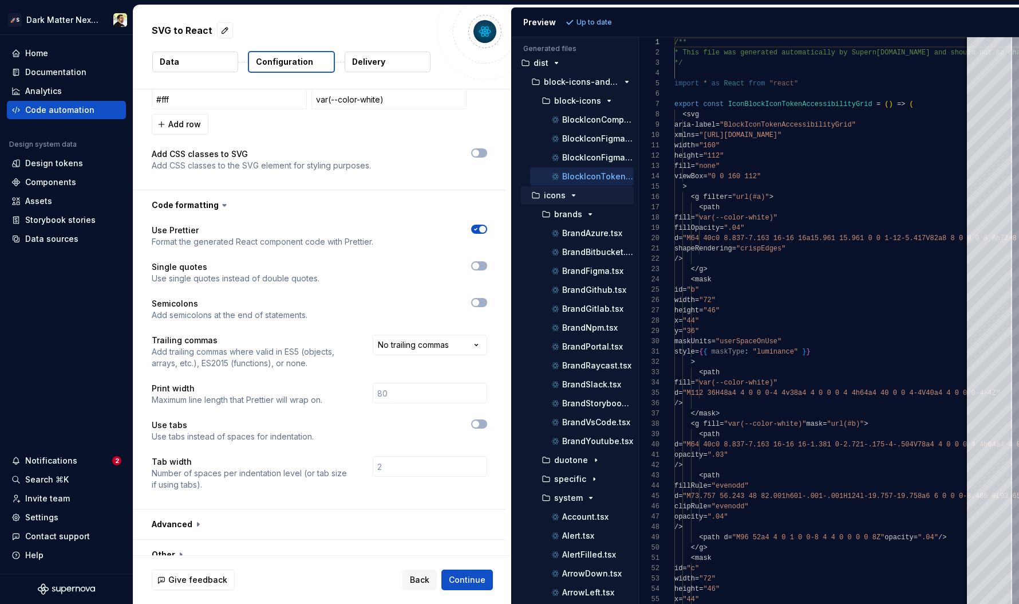
scroll to position [730, 0]
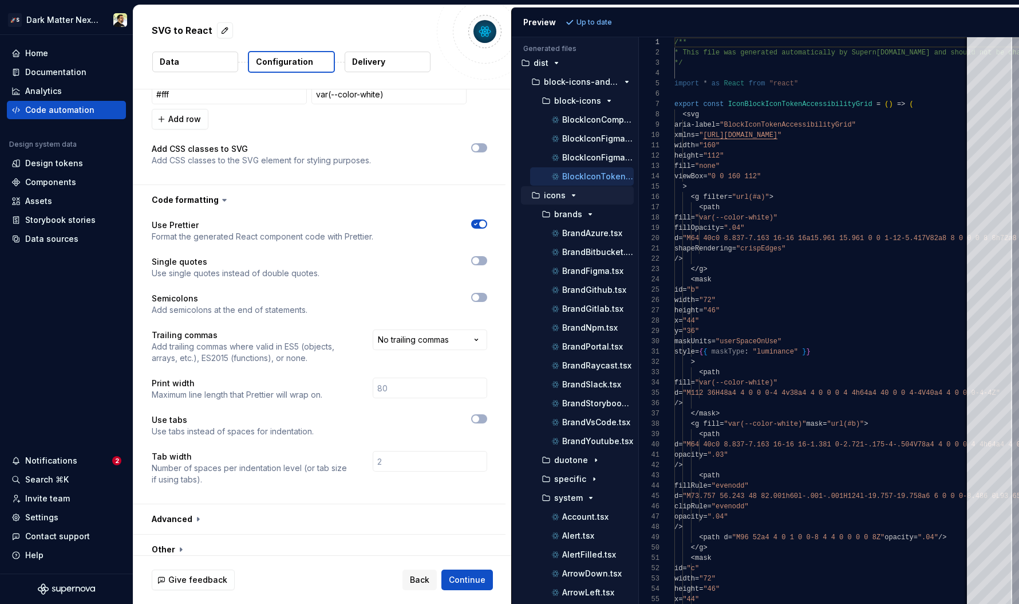
click at [218, 430] on p "Use tabs instead of spaces for indentation." at bounding box center [233, 430] width 162 height 11
drag, startPoint x: 163, startPoint y: 406, endPoint x: 250, endPoint y: 441, distance: 93.5
click at [250, 441] on div "**********" at bounding box center [320, 358] width 336 height 279
click at [482, 223] on span "button" at bounding box center [482, 223] width 7 height 7
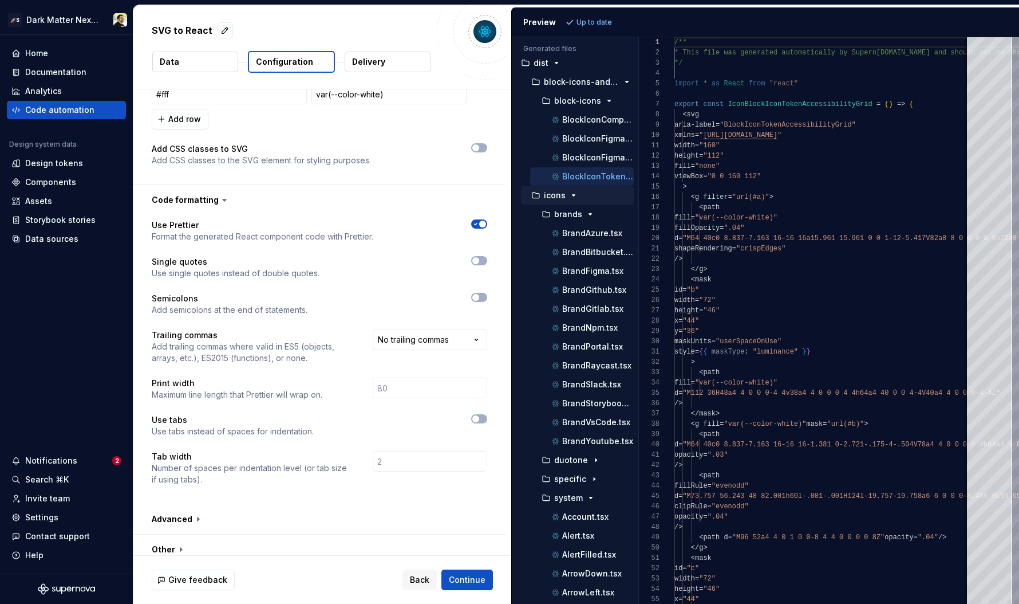
scroll to position [497, 0]
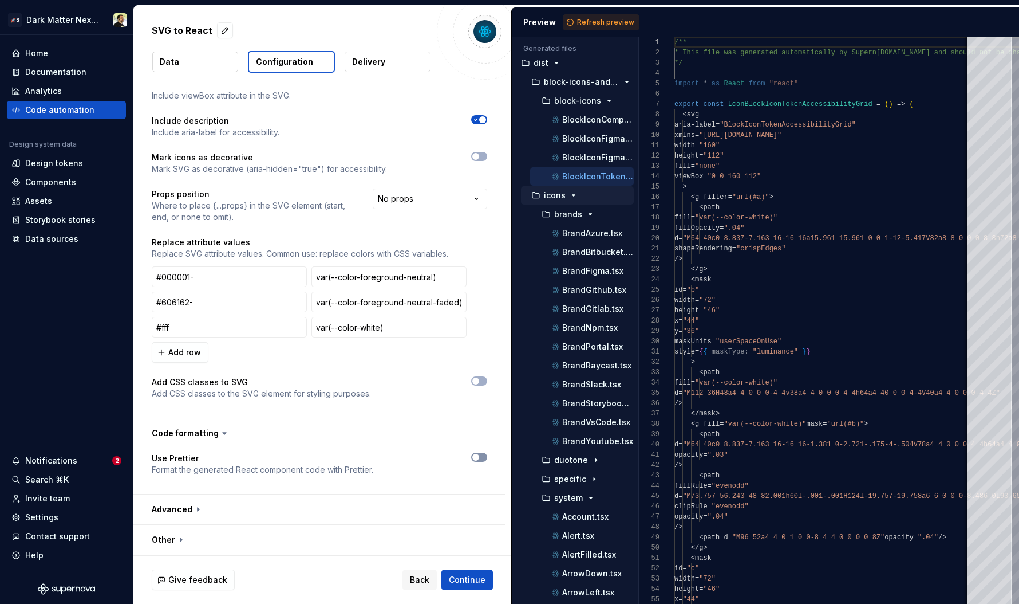
click at [483, 455] on button "button" at bounding box center [479, 456] width 16 height 9
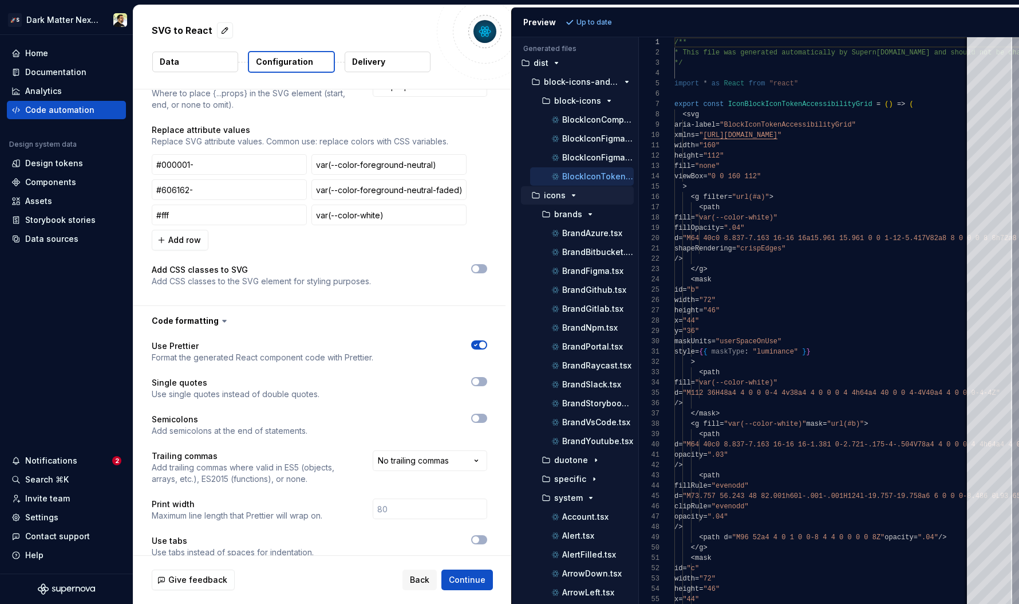
scroll to position [610, 0]
click at [482, 346] on span "button" at bounding box center [482, 344] width 7 height 7
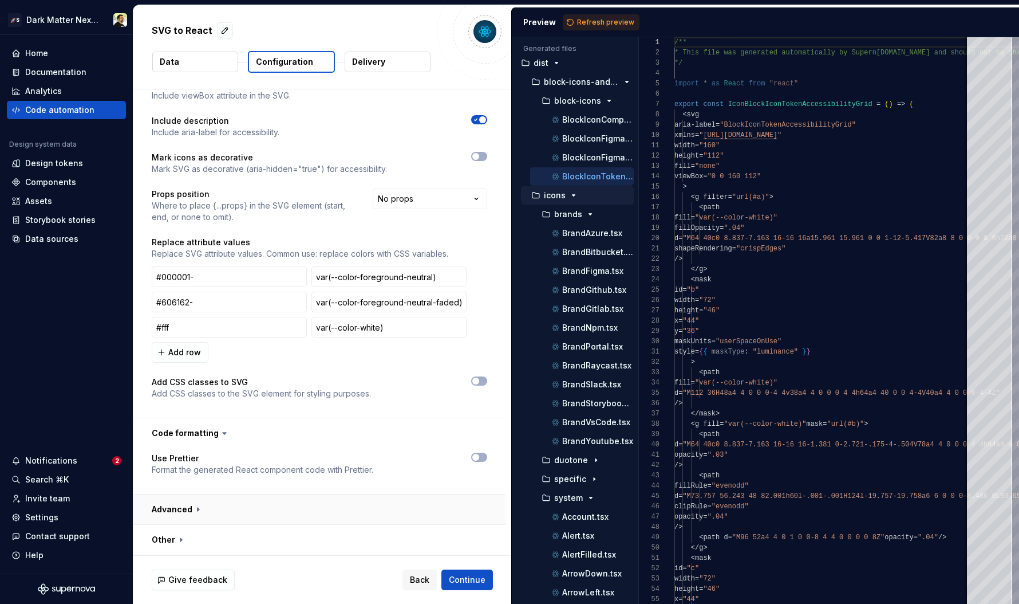
click at [409, 514] on button "button" at bounding box center [319, 509] width 372 height 30
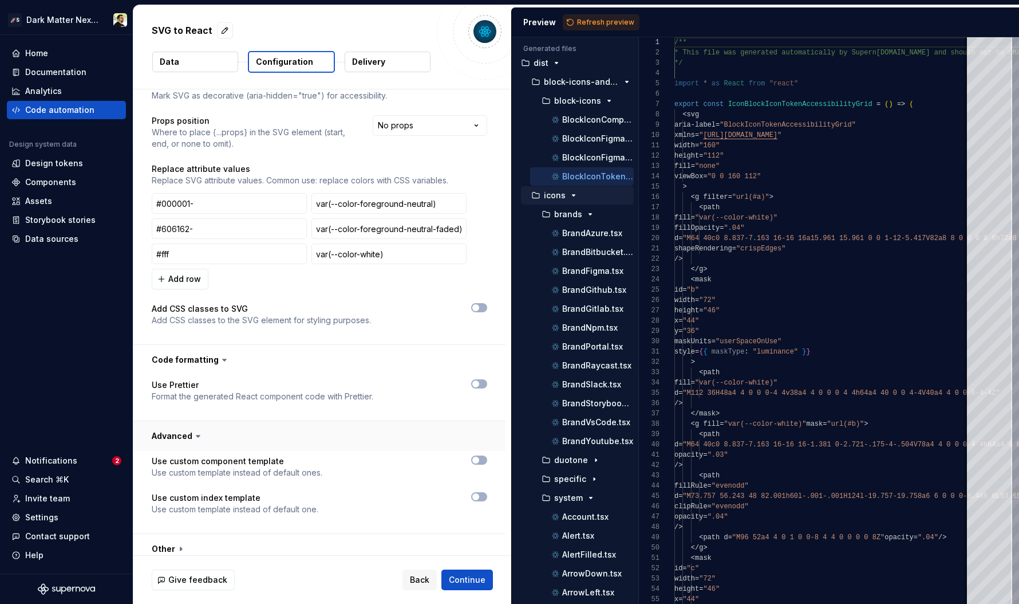
scroll to position [579, 0]
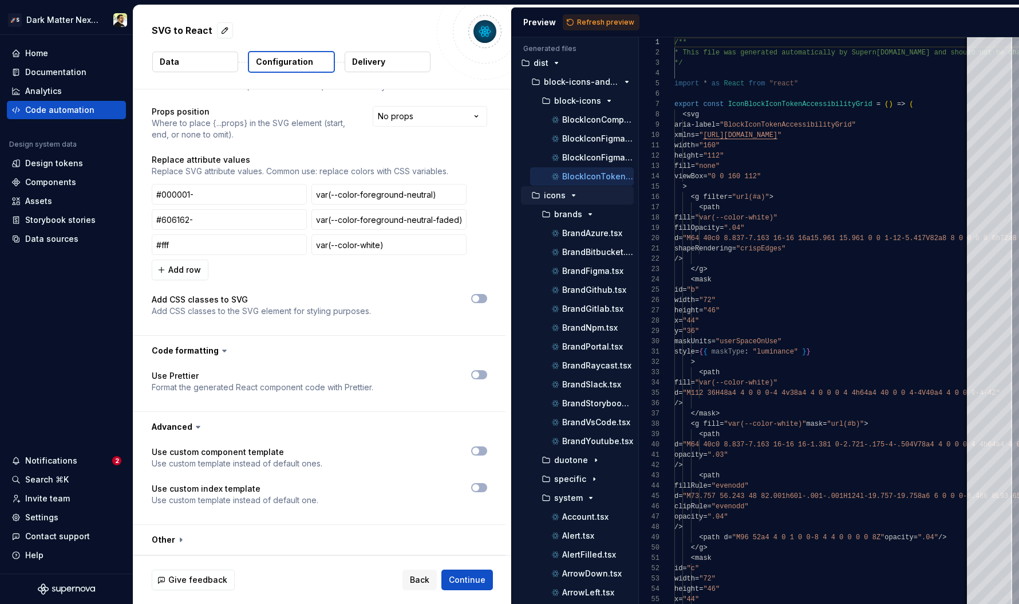
click at [478, 445] on div "Use custom component template Use custom template instead of default ones. Use …" at bounding box center [319, 482] width 372 height 82
click at [478, 452] on icon "button" at bounding box center [475, 450] width 9 height 7
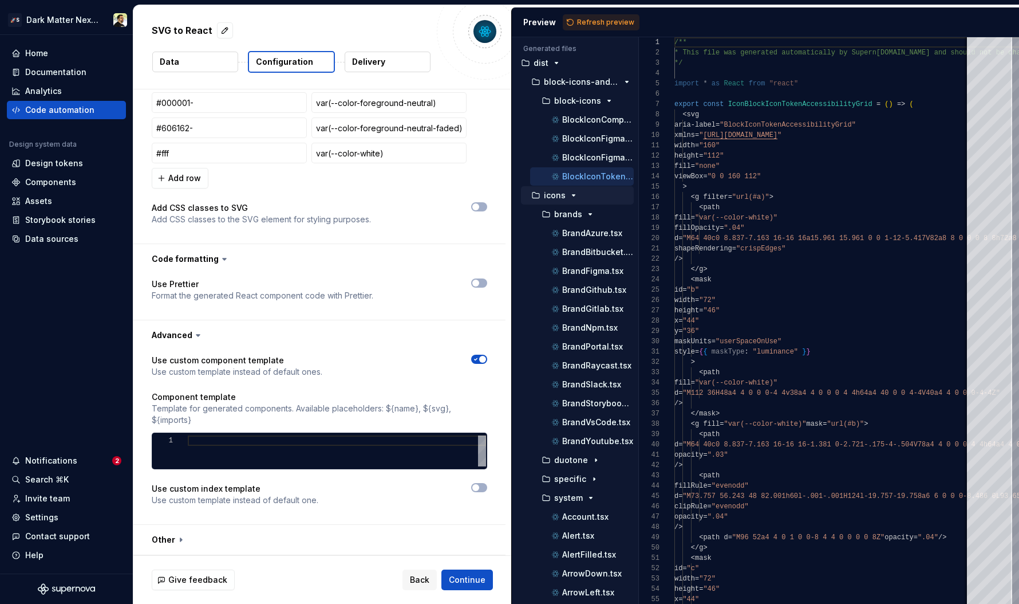
click at [480, 357] on span "button" at bounding box center [482, 359] width 7 height 7
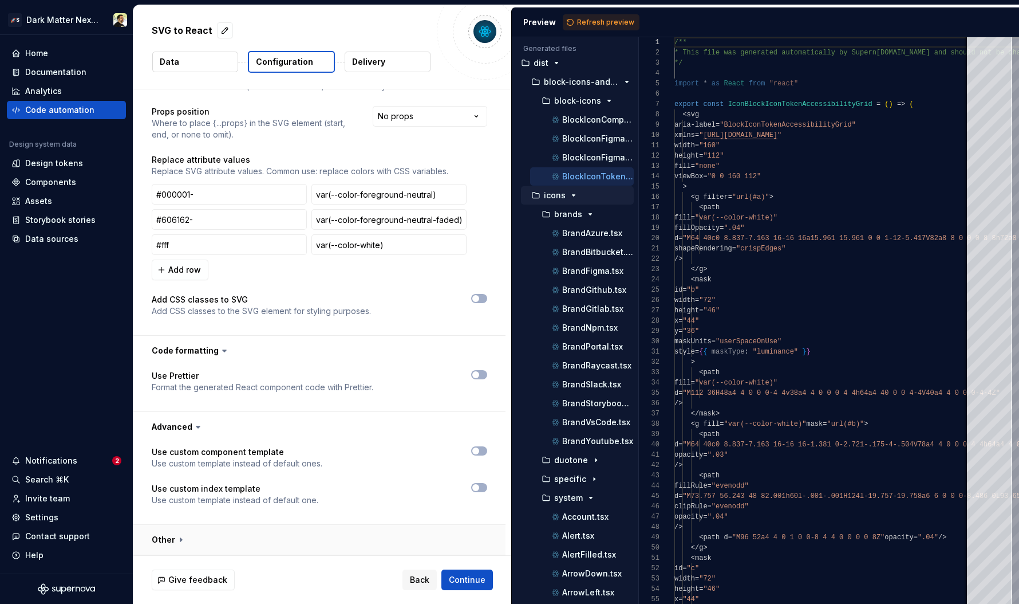
click at [413, 531] on button "button" at bounding box center [319, 539] width 372 height 30
click at [412, 543] on button "button" at bounding box center [319, 539] width 372 height 30
type textarea "*"
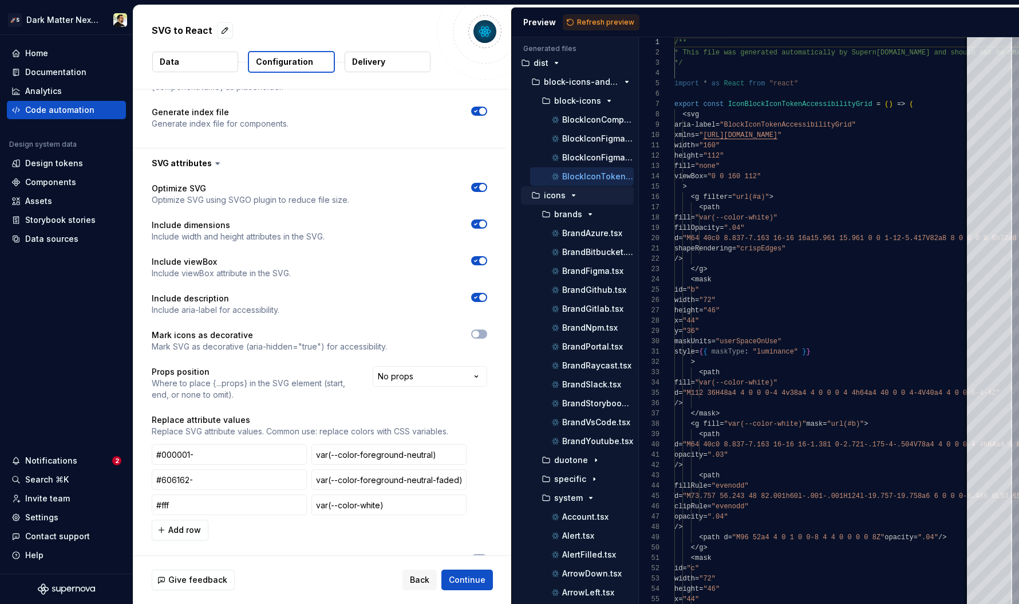
scroll to position [319, 0]
click at [594, 25] on span "Refresh preview" at bounding box center [605, 22] width 57 height 9
type textarea "**********"
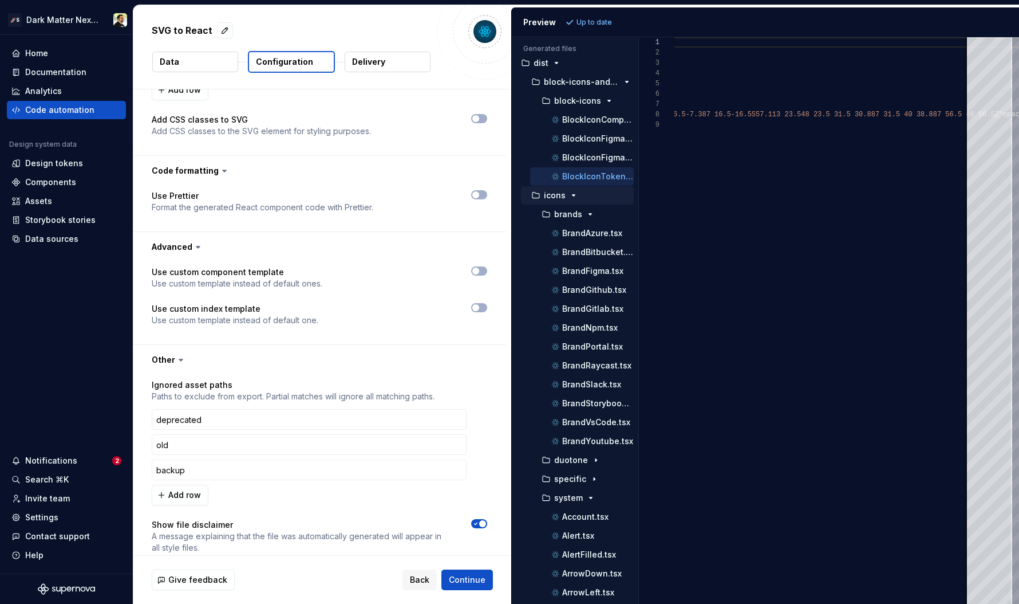
scroll to position [758, 0]
click at [478, 194] on span "button" at bounding box center [475, 195] width 7 height 7
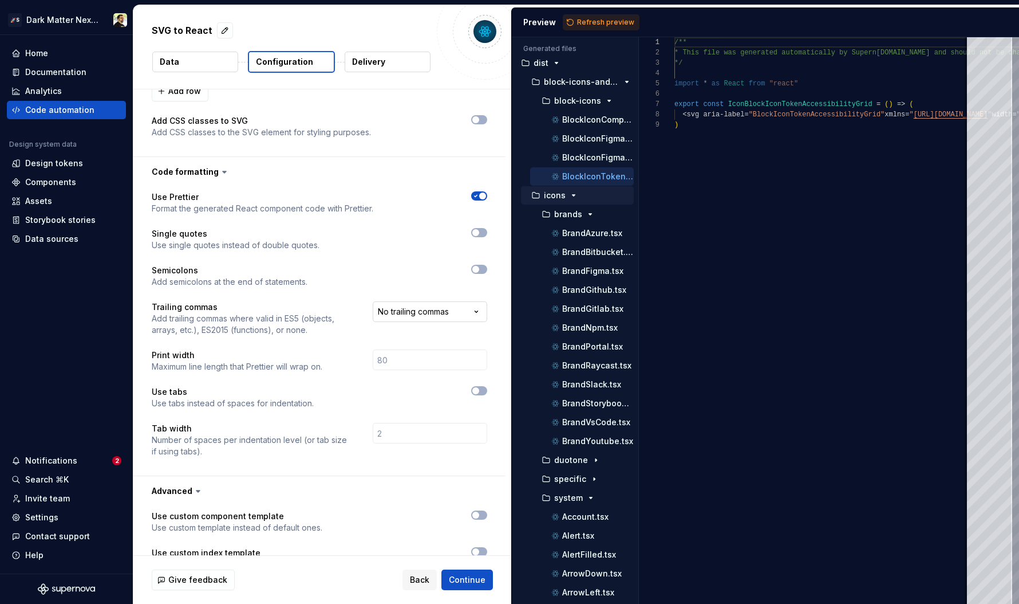
click at [431, 315] on html "**********" at bounding box center [509, 302] width 1019 height 604
click at [295, 352] on html "**********" at bounding box center [509, 302] width 1019 height 604
click at [480, 392] on button "button" at bounding box center [479, 390] width 16 height 9
type textarea "*"
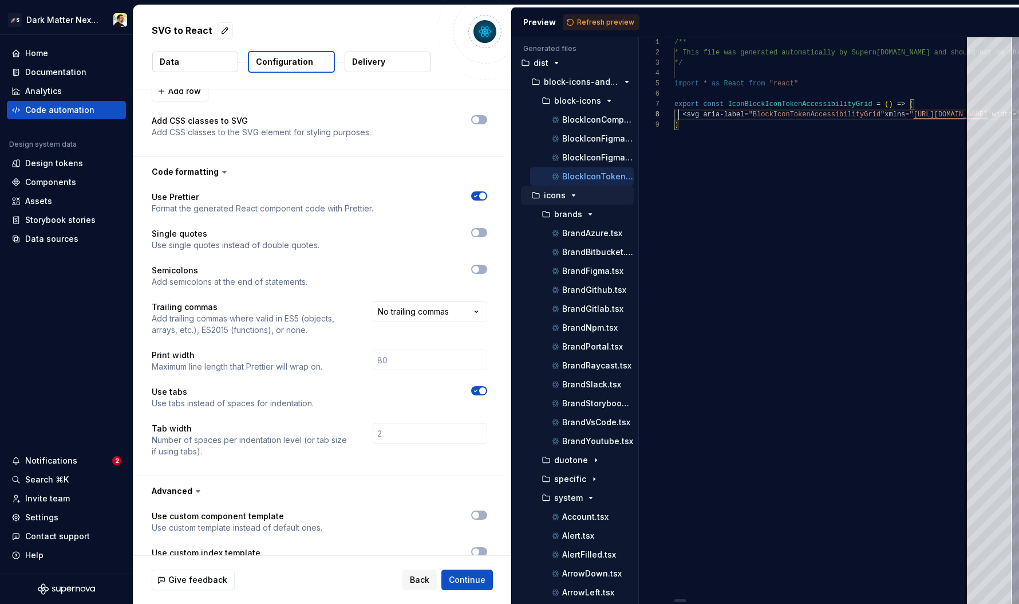
scroll to position [72, 8]
click at [589, 21] on span "Refresh preview" at bounding box center [605, 22] width 57 height 9
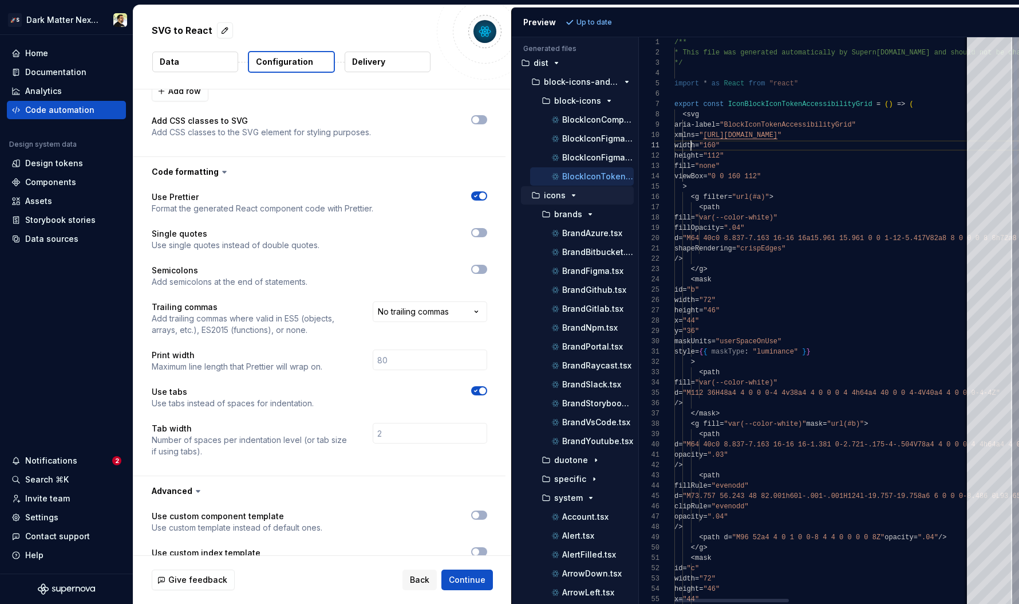
type textarea "**********"
click at [480, 391] on span "button" at bounding box center [482, 390] width 7 height 7
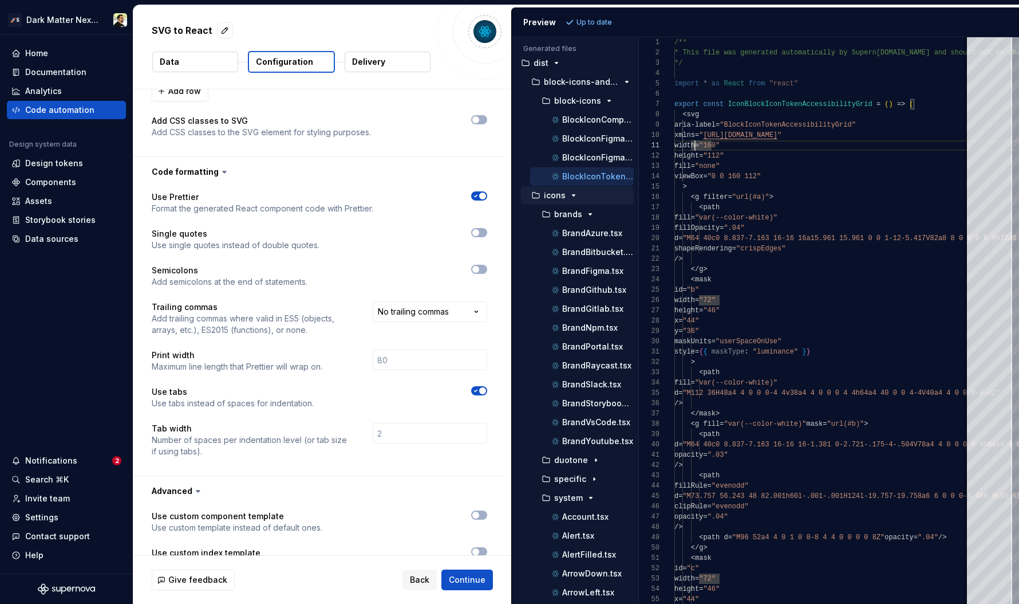
type textarea "*"
click at [408, 427] on input "number" at bounding box center [430, 433] width 115 height 21
click at [457, 406] on div at bounding box center [410, 397] width 153 height 23
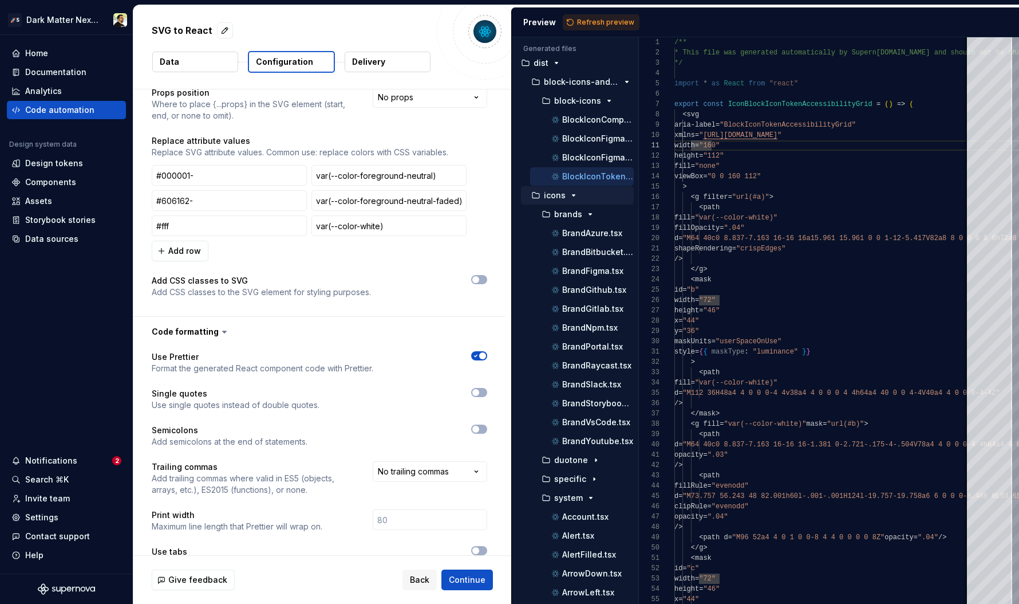
scroll to position [0, 0]
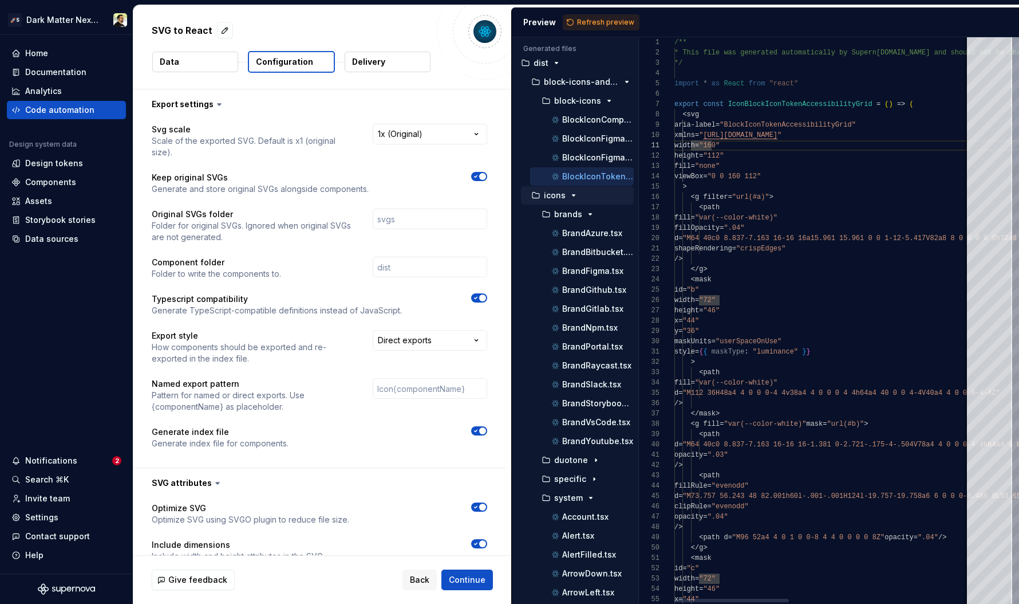
type textarea "**********"
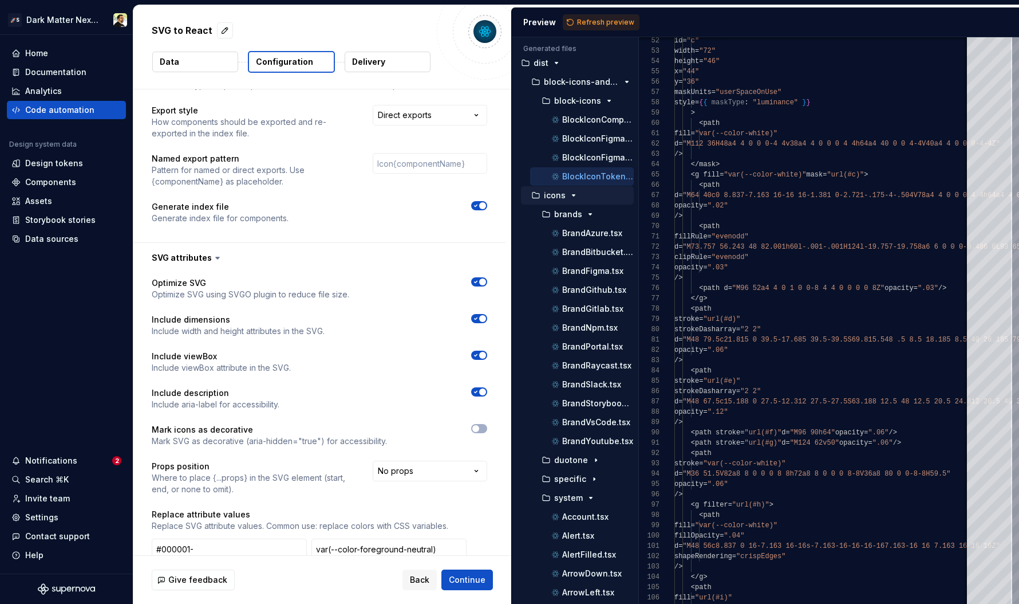
scroll to position [0, 0]
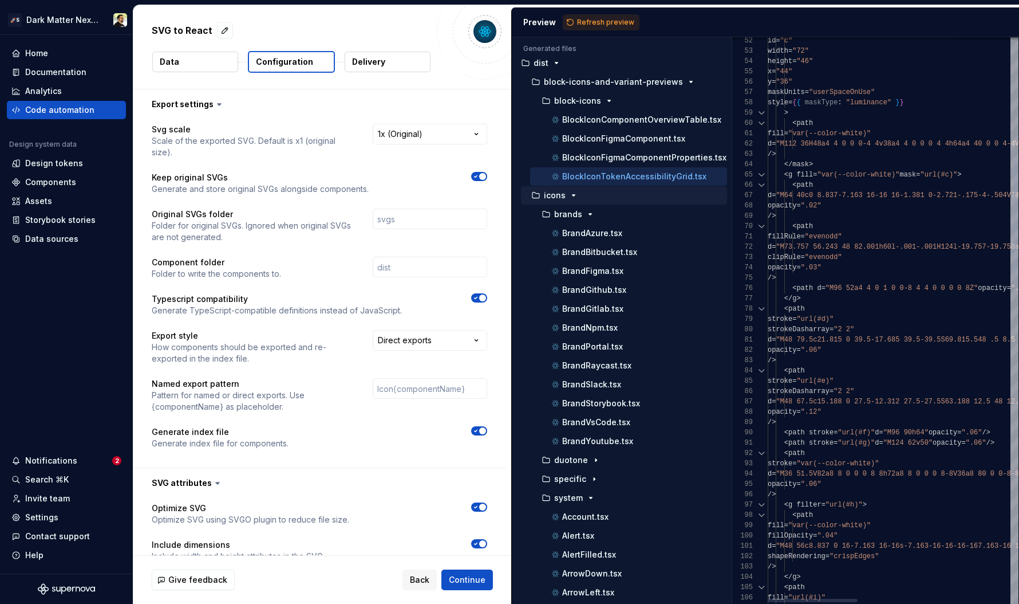
click at [732, 307] on div "Generated files Accessibility guide for tree . Navigate the tree with the arrow…" at bounding box center [765, 320] width 507 height 566
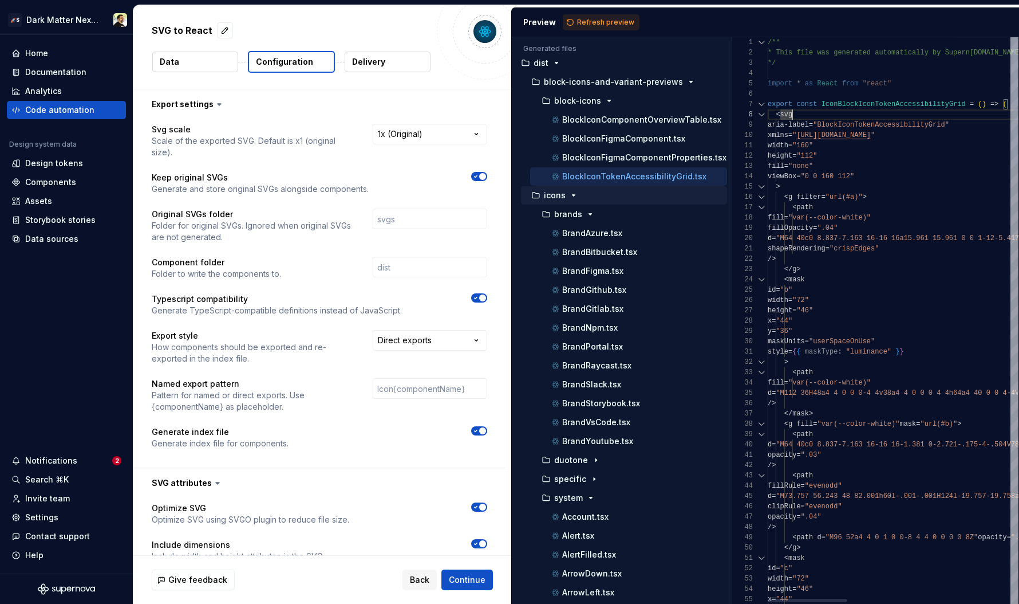
click at [690, 287] on div "Generated files Accessibility guide for tree . Navigate the tree with the arrow…" at bounding box center [765, 320] width 507 height 566
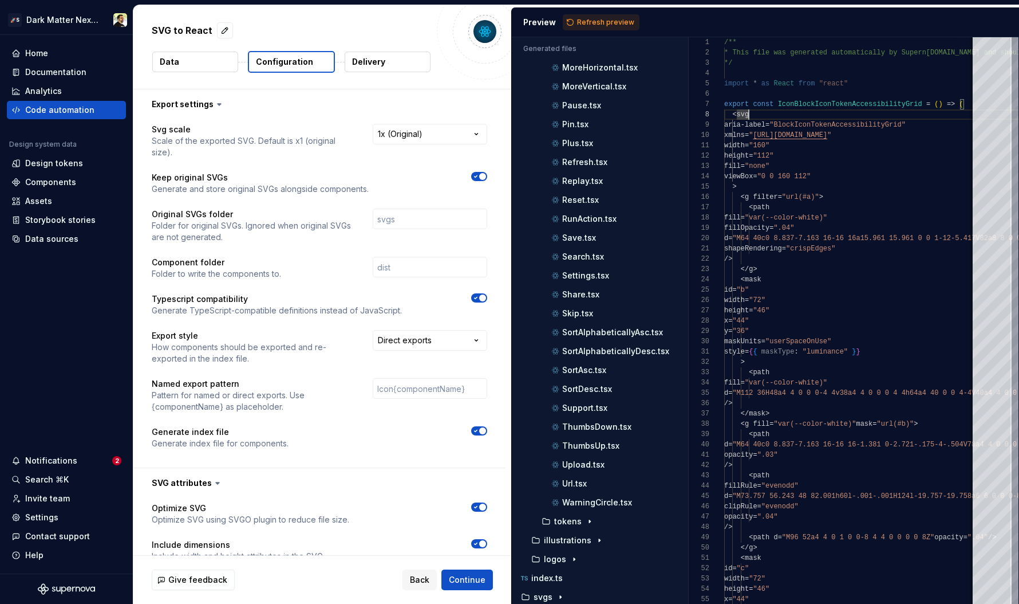
scroll to position [1611, 0]
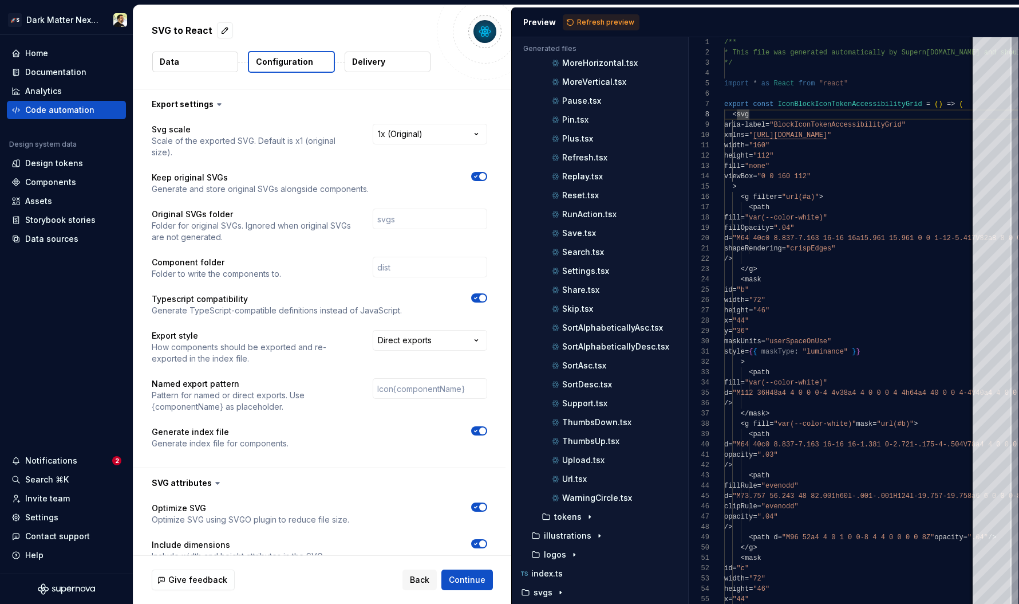
type textarea "*"
type textarea "**********"
click at [216, 107] on icon at bounding box center [219, 103] width 11 height 11
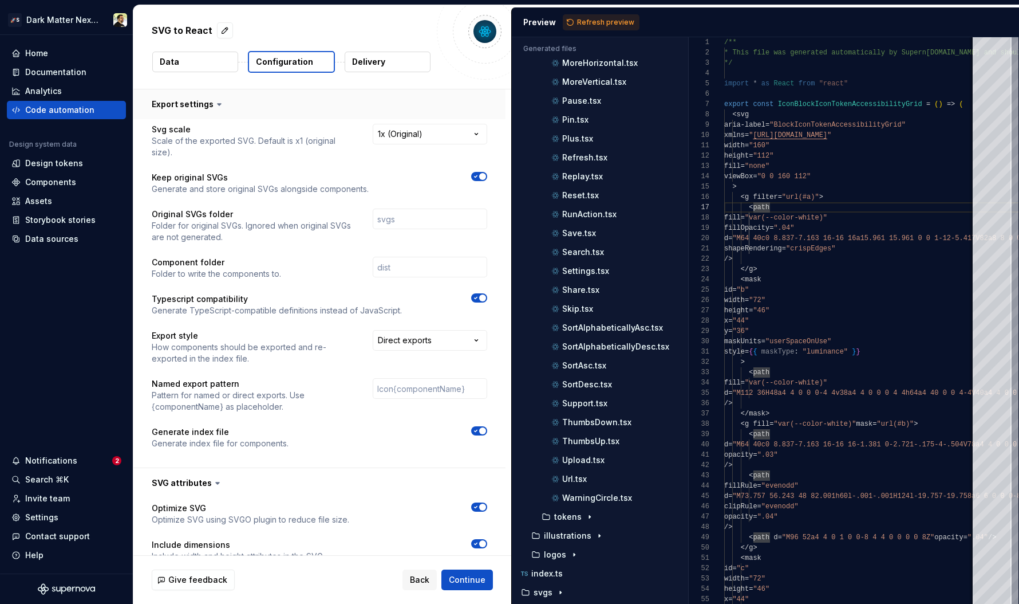
click at [204, 104] on button "button" at bounding box center [319, 104] width 372 height 30
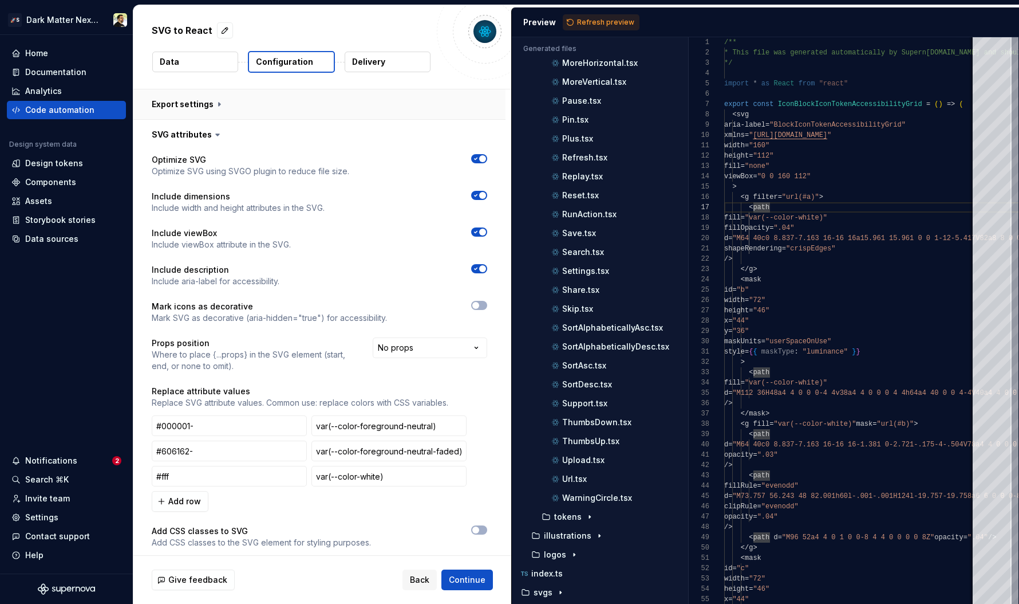
click at [204, 104] on button "button" at bounding box center [319, 104] width 372 height 30
type textarea "*"
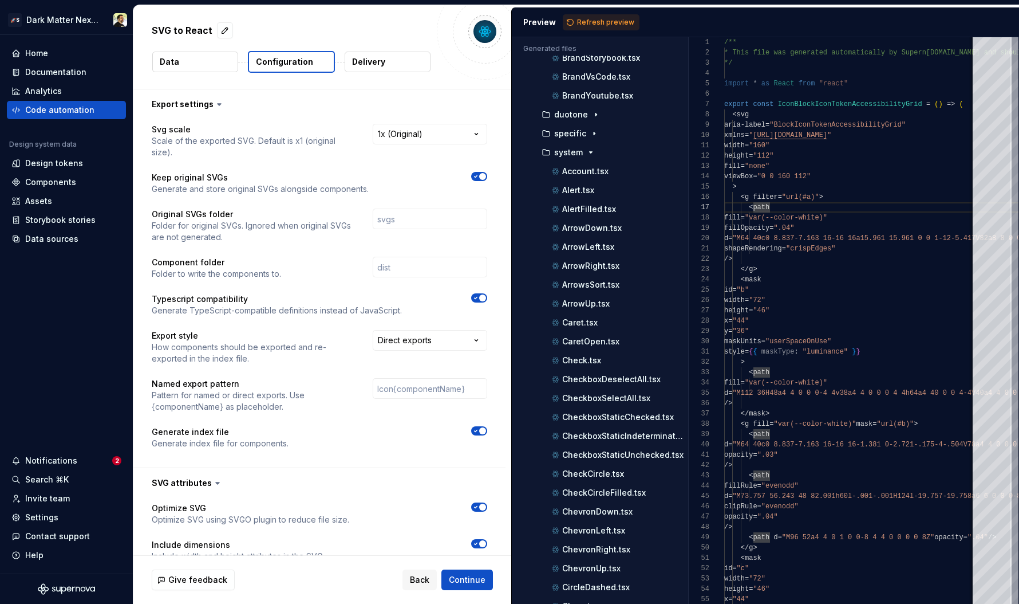
scroll to position [0, 0]
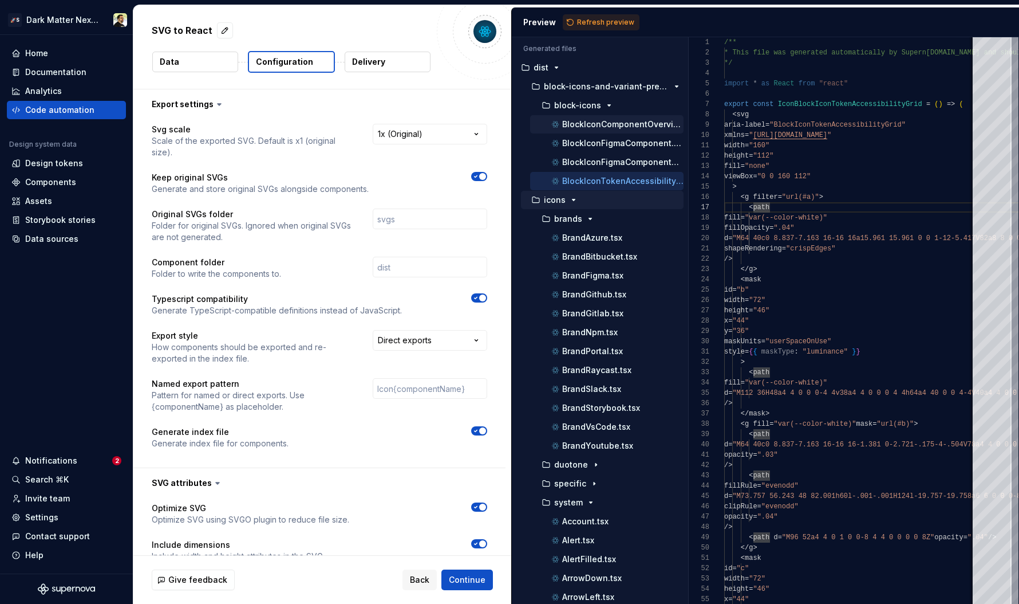
click at [604, 125] on p "BlockIconComponentOverviewTable.tsx" at bounding box center [622, 124] width 121 height 9
type textarea "**********"
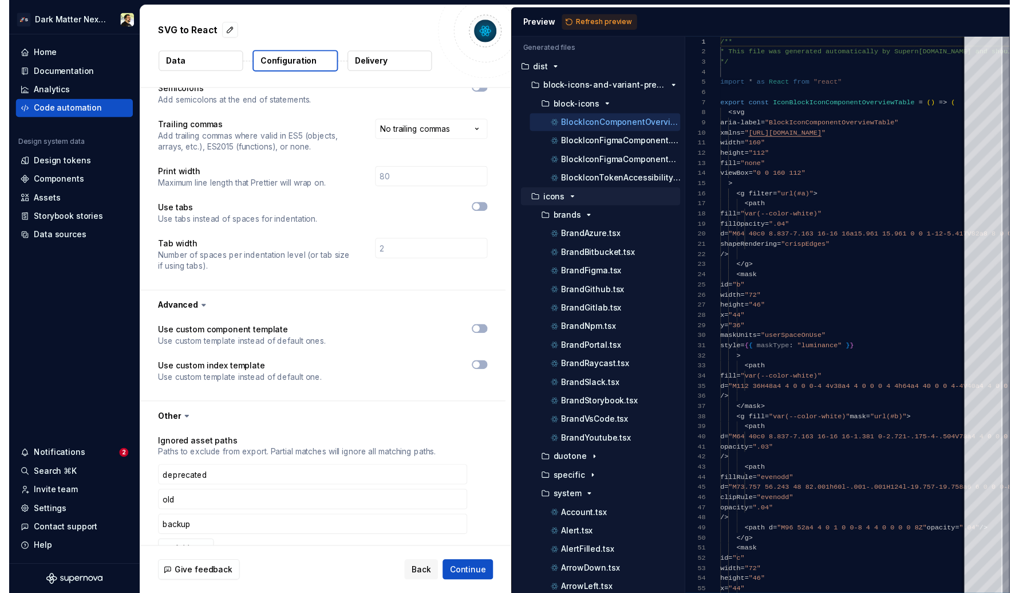
scroll to position [103, 0]
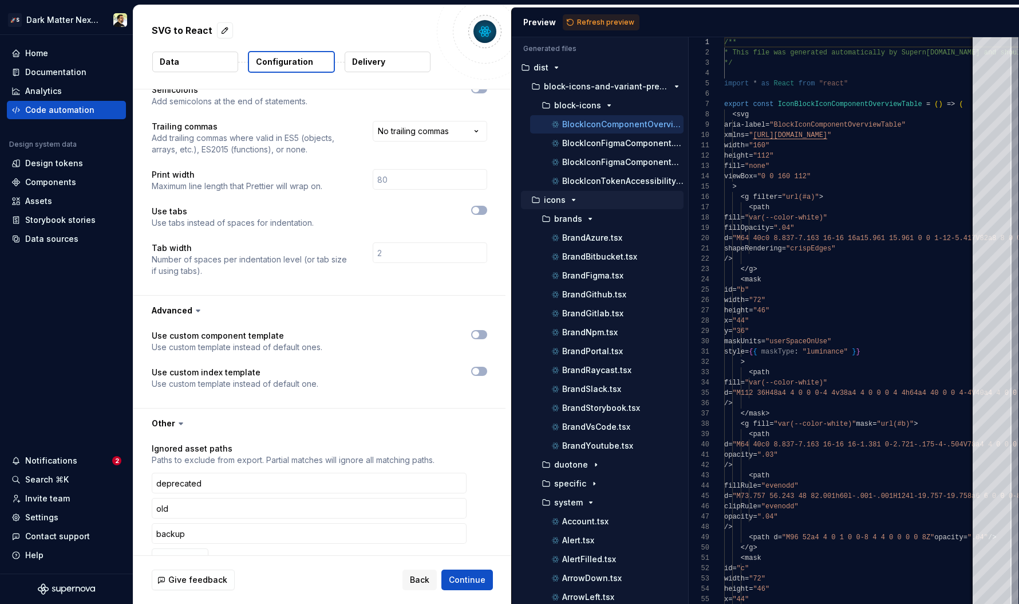
type textarea "*"
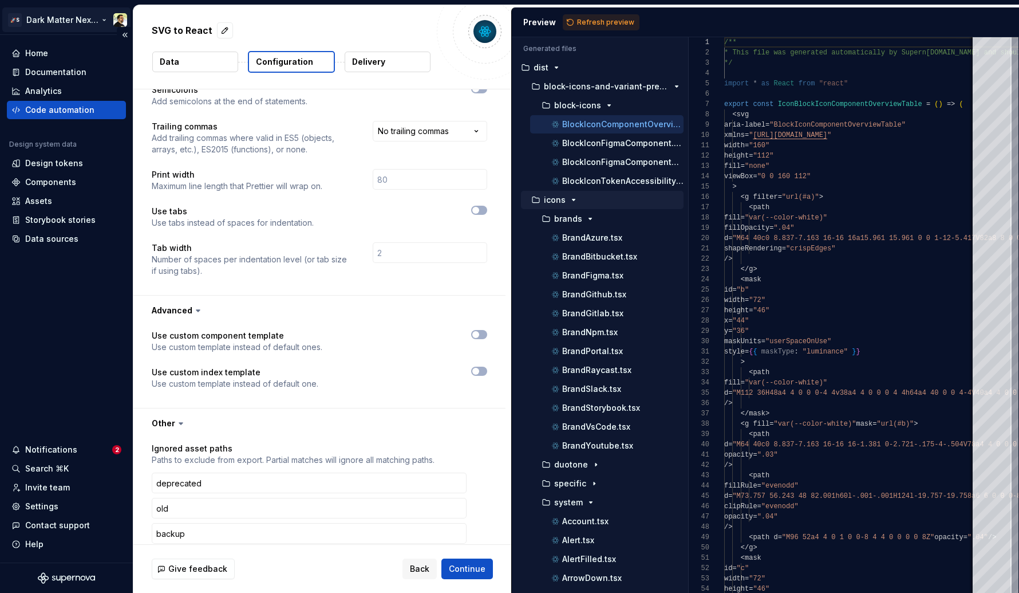
type textarea "*"
